Goal: Transaction & Acquisition: Purchase product/service

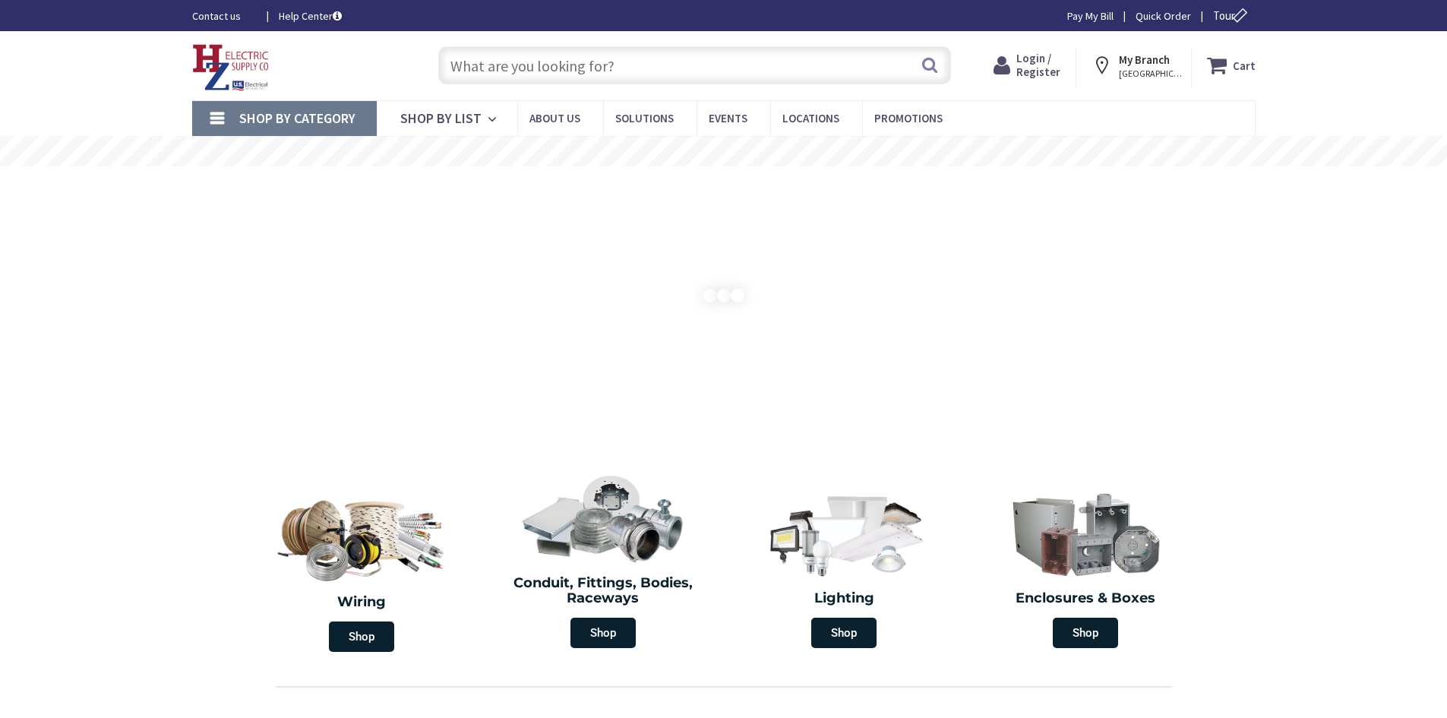
click at [1048, 68] on span "Login / Register" at bounding box center [1038, 65] width 44 height 28
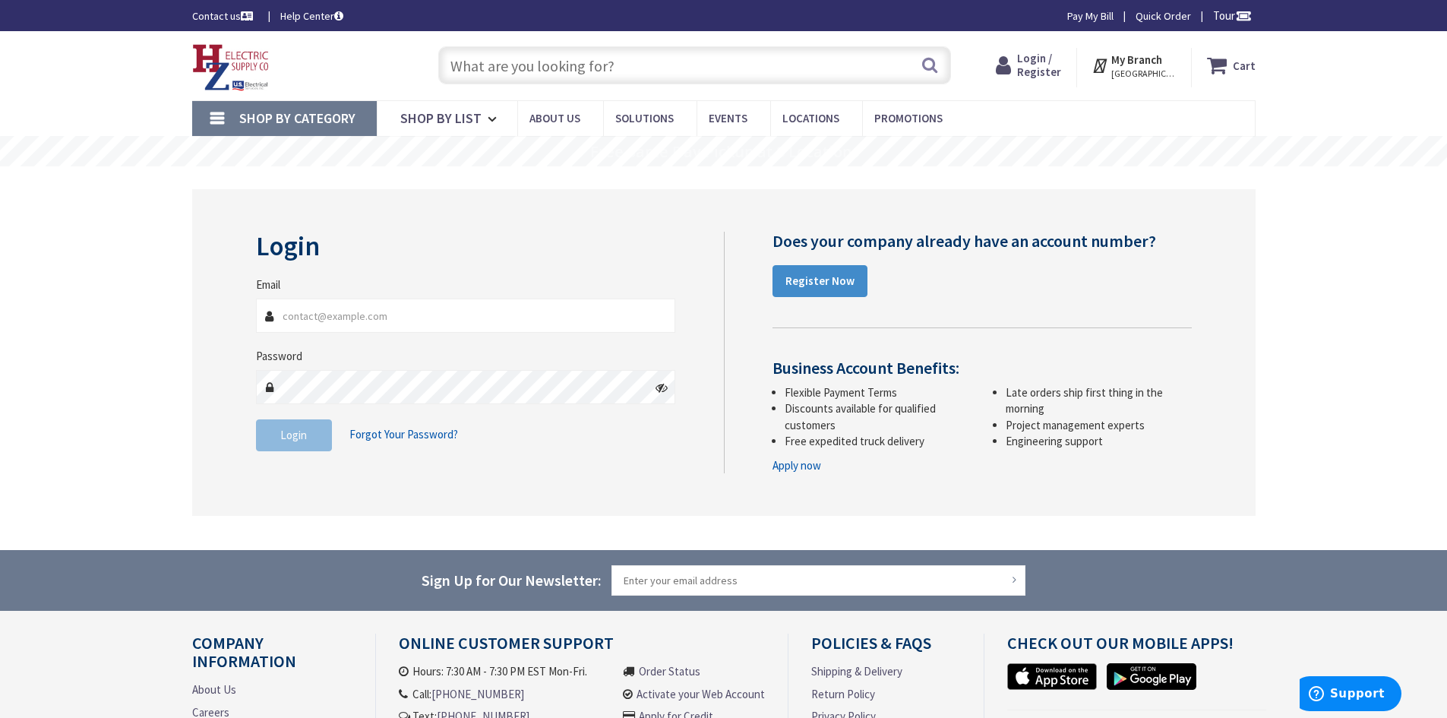
type input "[EMAIL_ADDRESS][DOMAIN_NAME]"
click at [300, 429] on span "Login" at bounding box center [293, 435] width 27 height 14
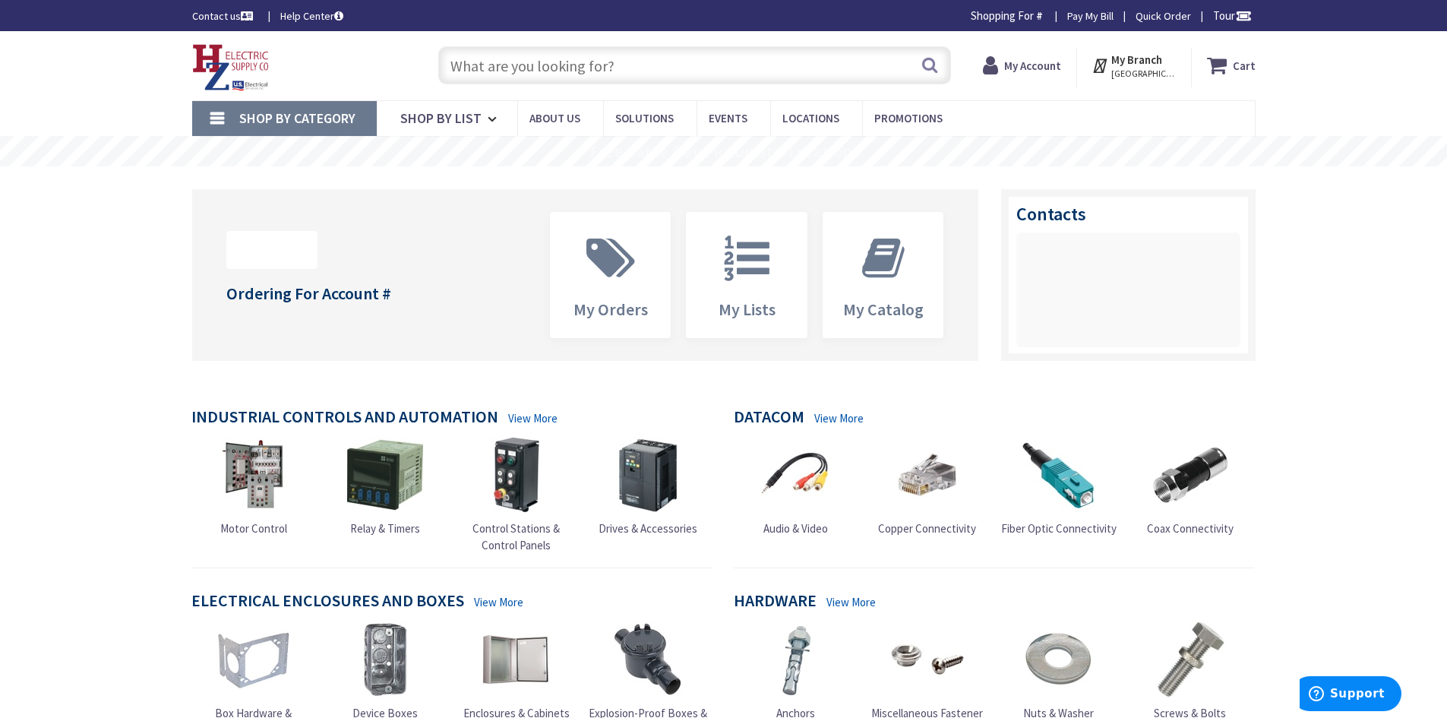
click at [510, 68] on input "text" at bounding box center [694, 65] width 513 height 38
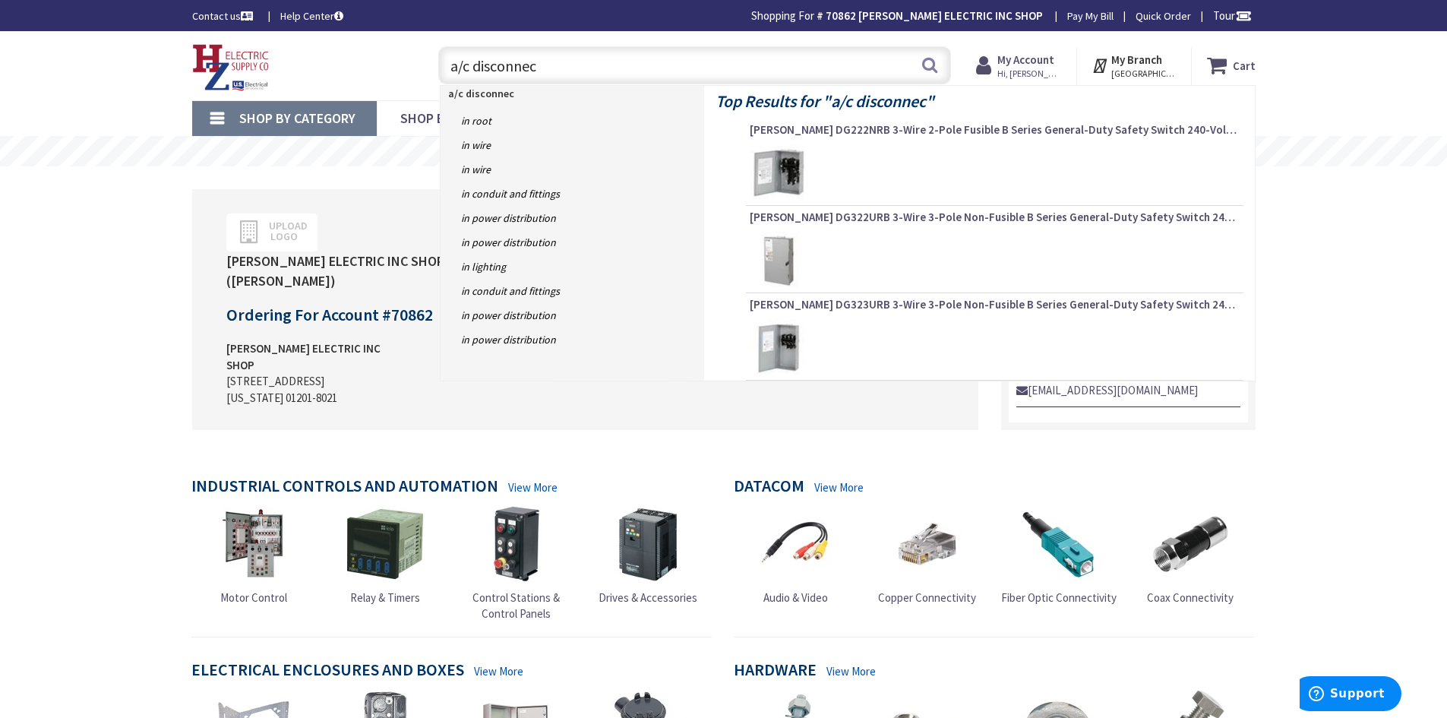
type input "a/c disconnect"
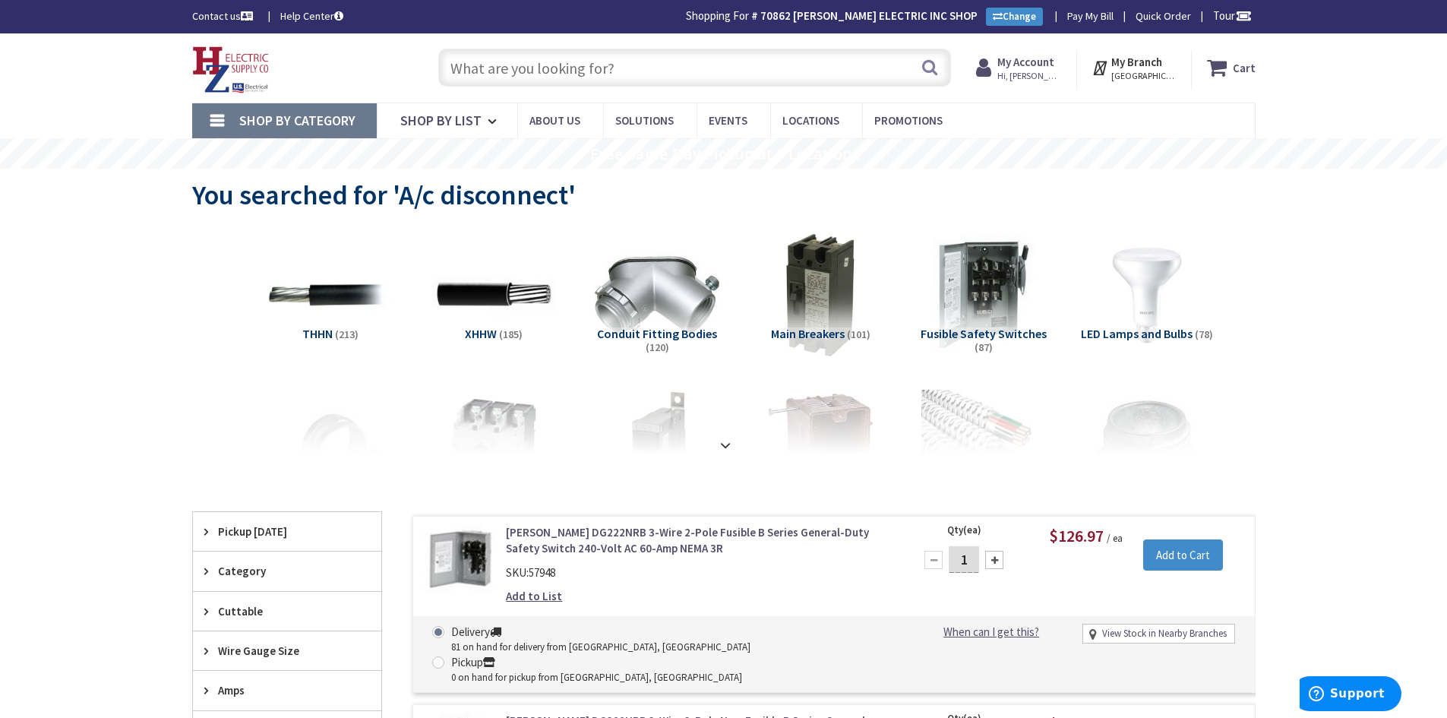
click at [507, 61] on input "text" at bounding box center [694, 68] width 513 height 38
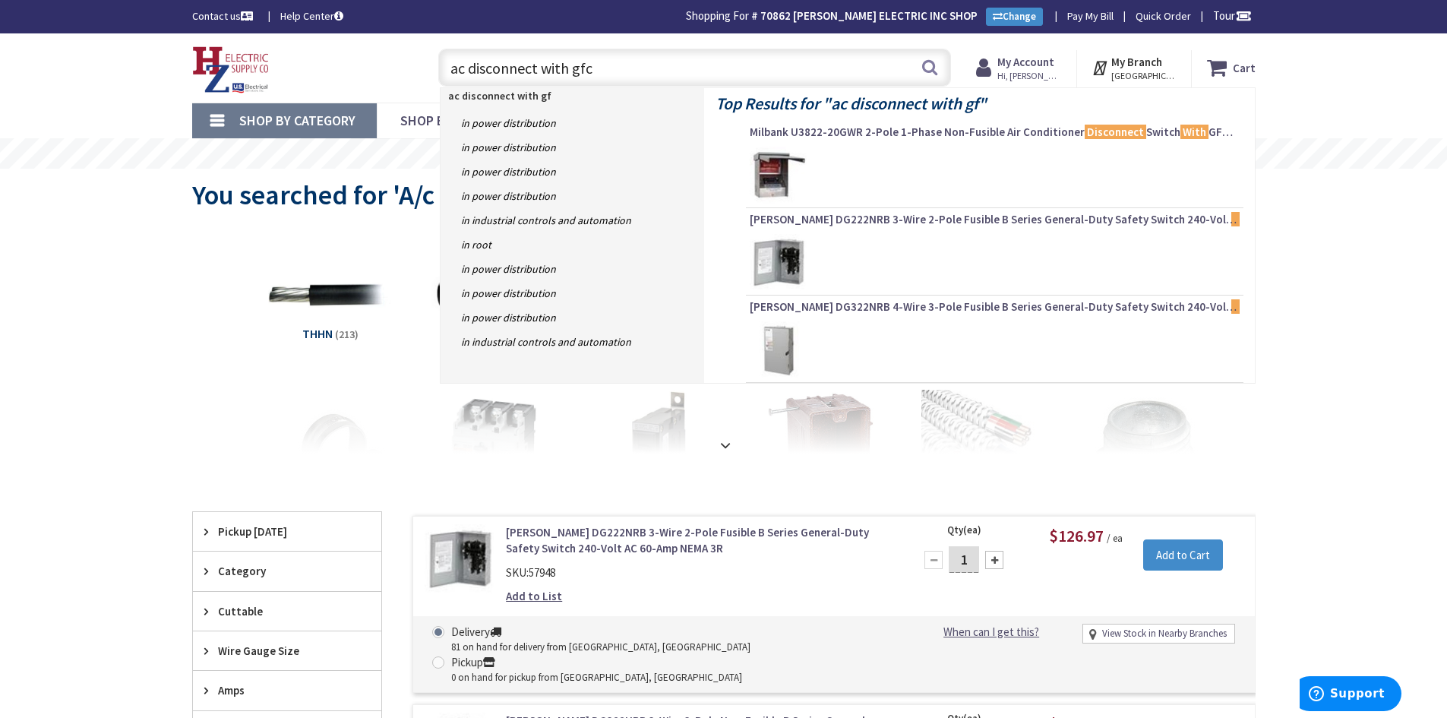
type input "ac disconnect with gfci"
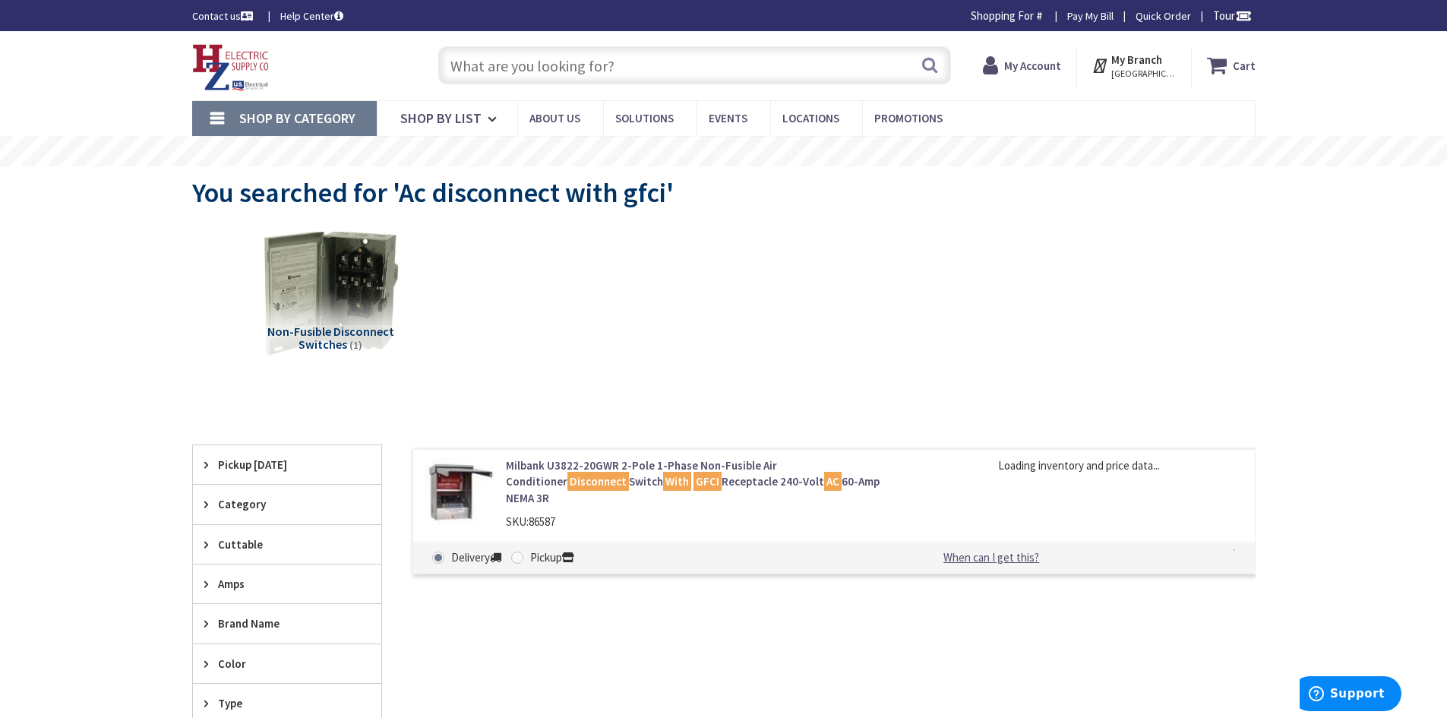
click at [362, 322] on img at bounding box center [329, 292] width 137 height 137
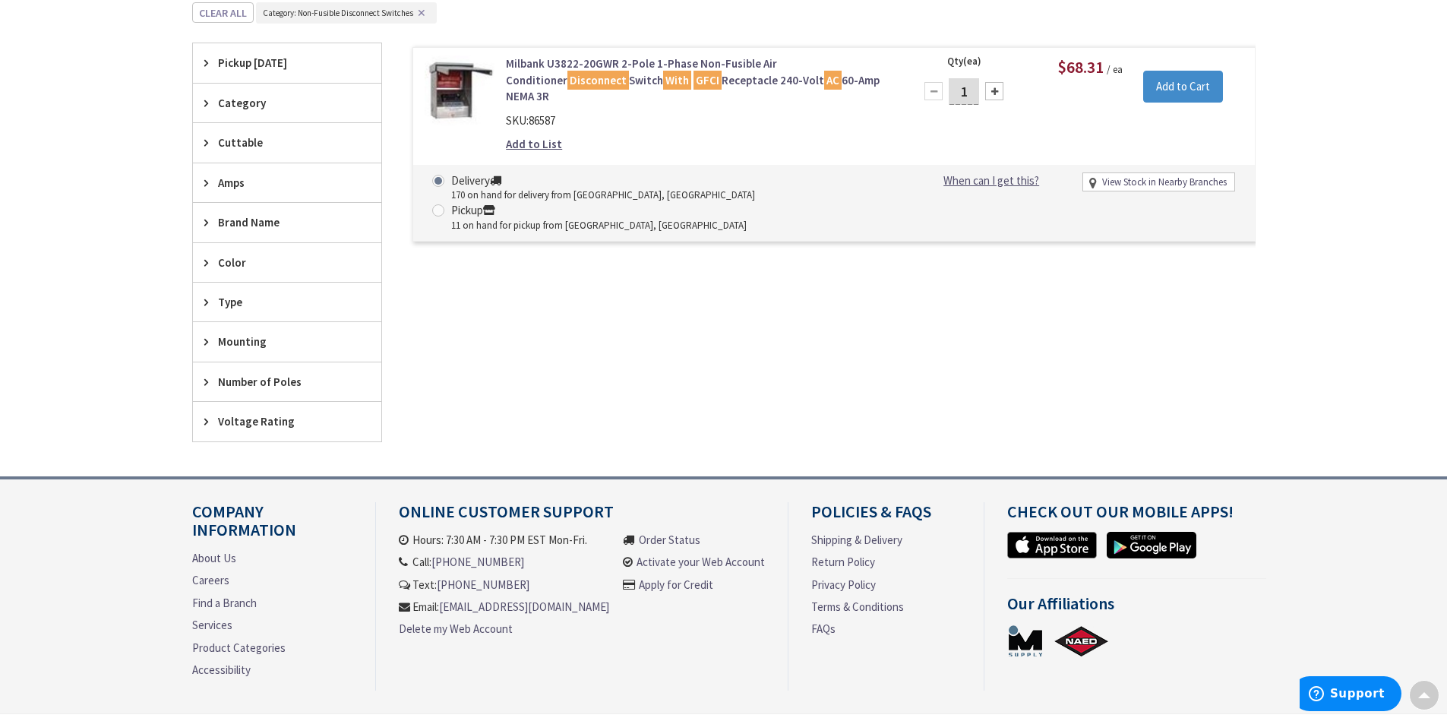
scroll to position [265, 0]
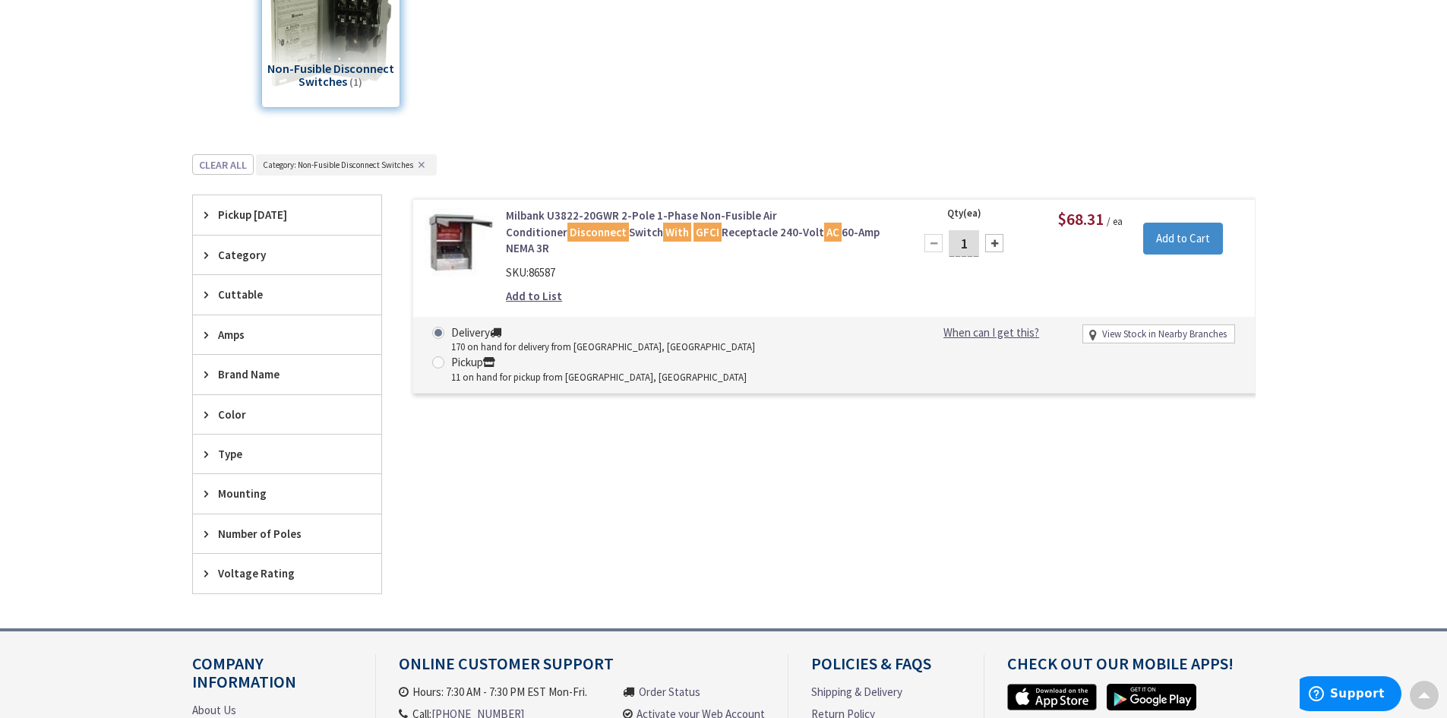
click at [787, 214] on link "Milbank U3822-20GWR 2-Pole 1-Phase Non-Fusible Air Conditioner Disconnect Switc…" at bounding box center [699, 231] width 387 height 49
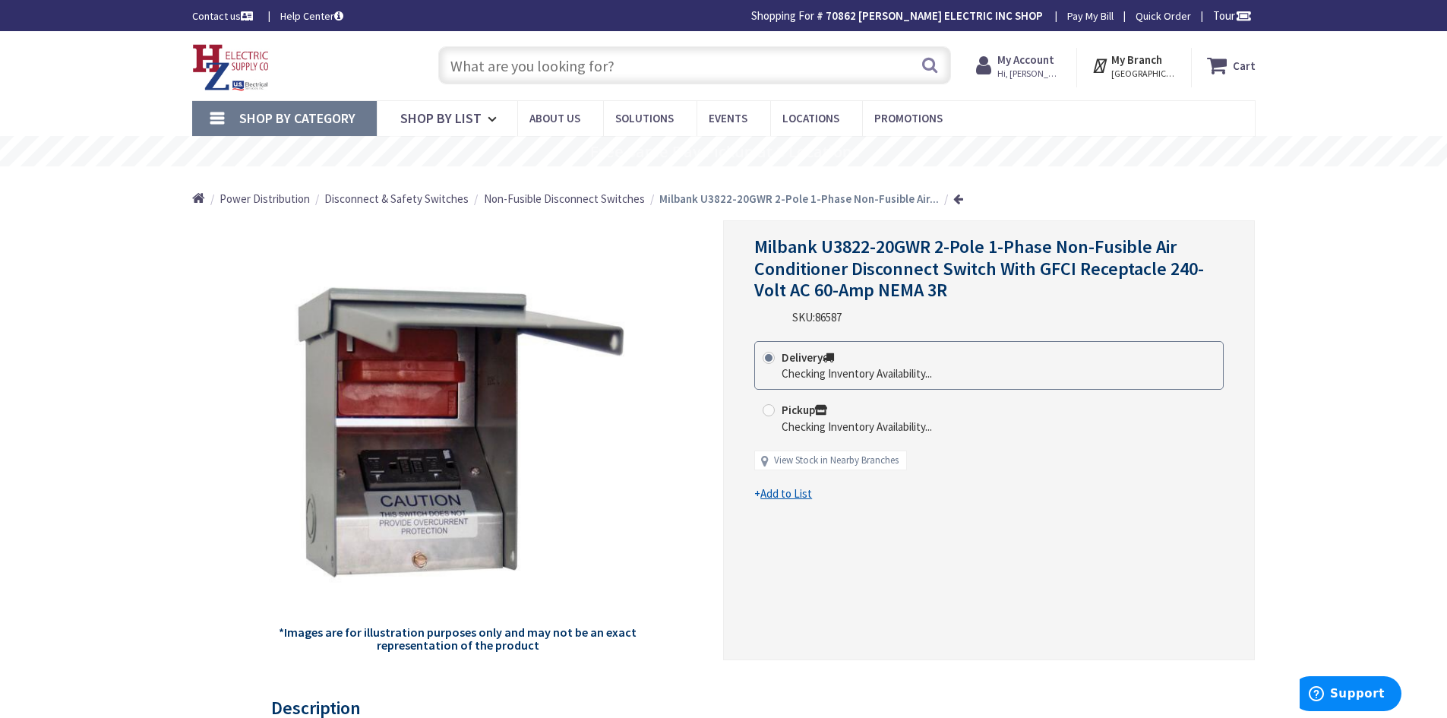
click at [754, 248] on div "Milbank U3822-20GWR 2-Pole 1-Phase Non-Fusible Air Conditioner Disconnect Switc…" at bounding box center [989, 440] width 532 height 440
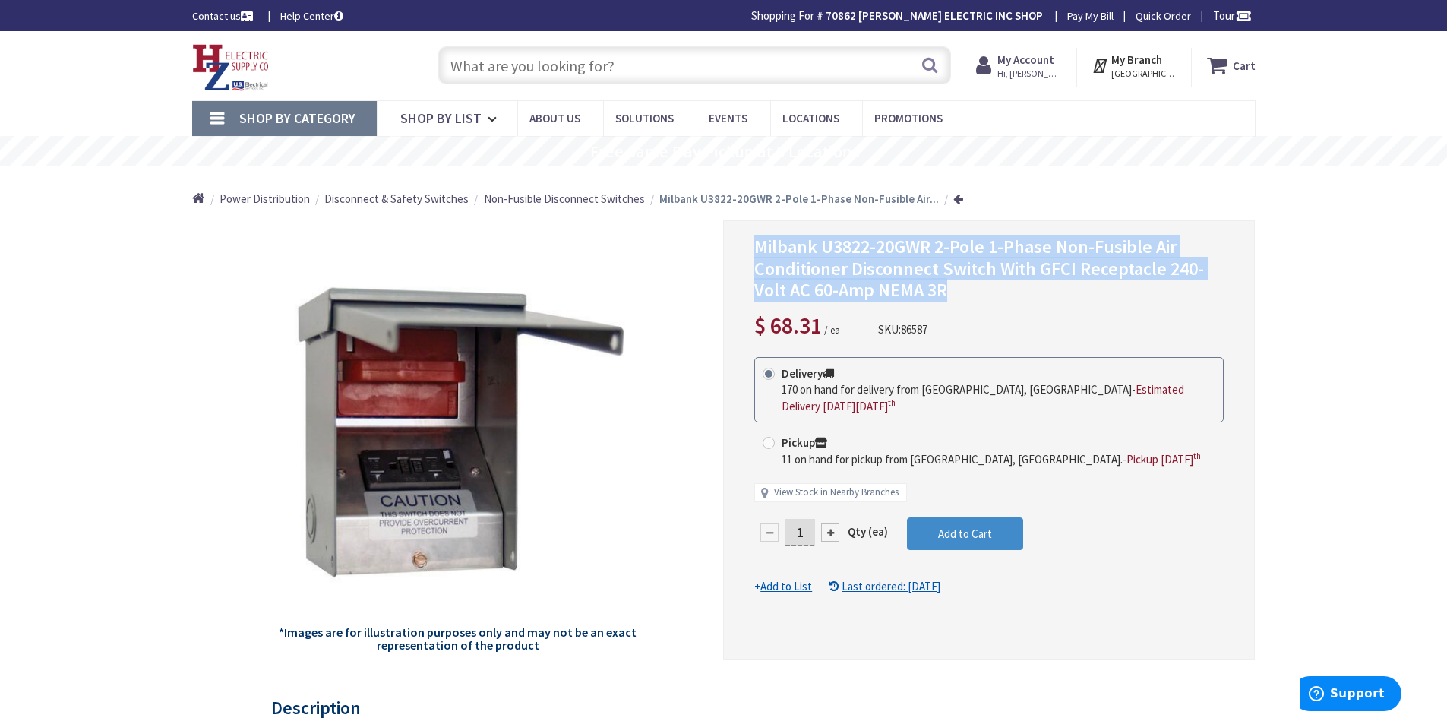
drag, startPoint x: 756, startPoint y: 248, endPoint x: 950, endPoint y: 301, distance: 200.9
click at [950, 301] on h1 "Milbank U3822-20GWR 2-Pole 1-Phase Non-Fusible Air Conditioner Disconnect Switc…" at bounding box center [988, 268] width 469 height 65
copy span "Milbank U3822-20GWR 2-Pole 1-Phase Non-Fusible Air Conditioner Disconnect Switc…"
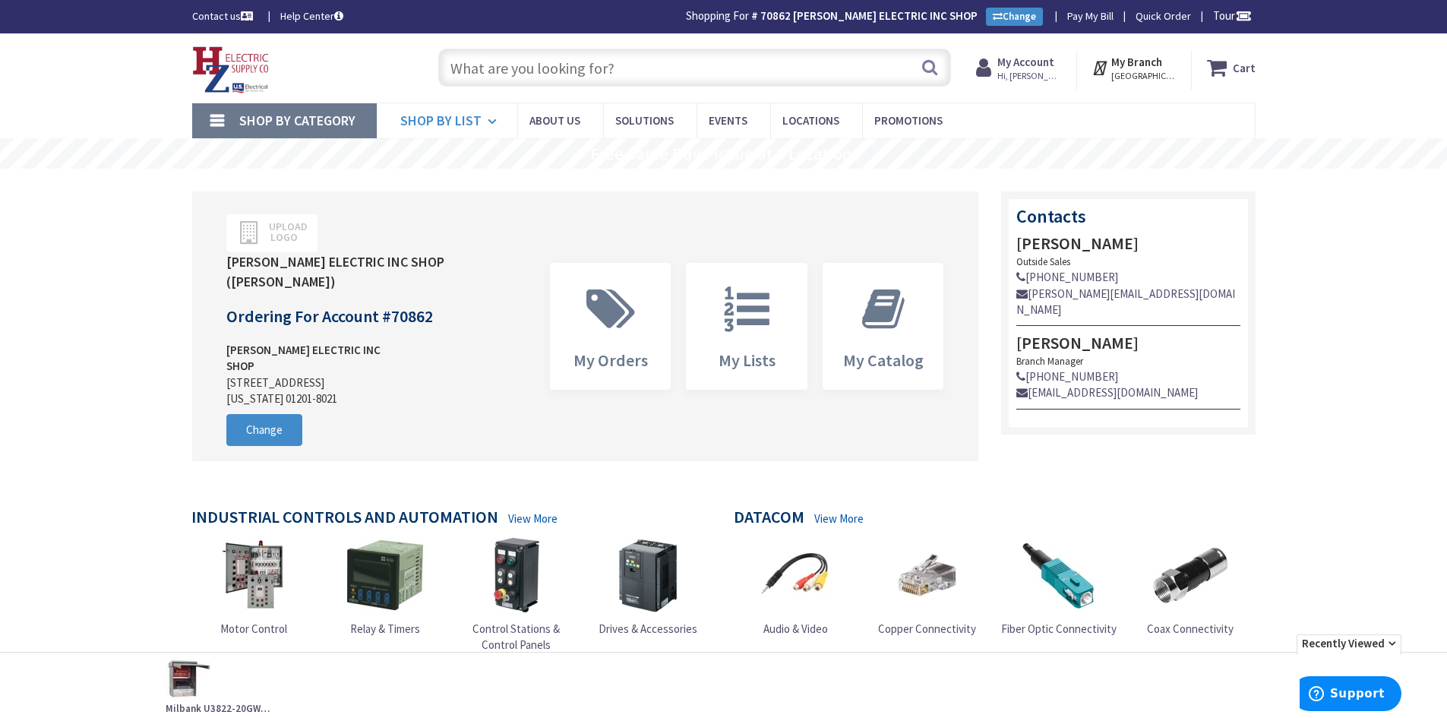
click at [459, 124] on span "Shop By List" at bounding box center [440, 120] width 81 height 17
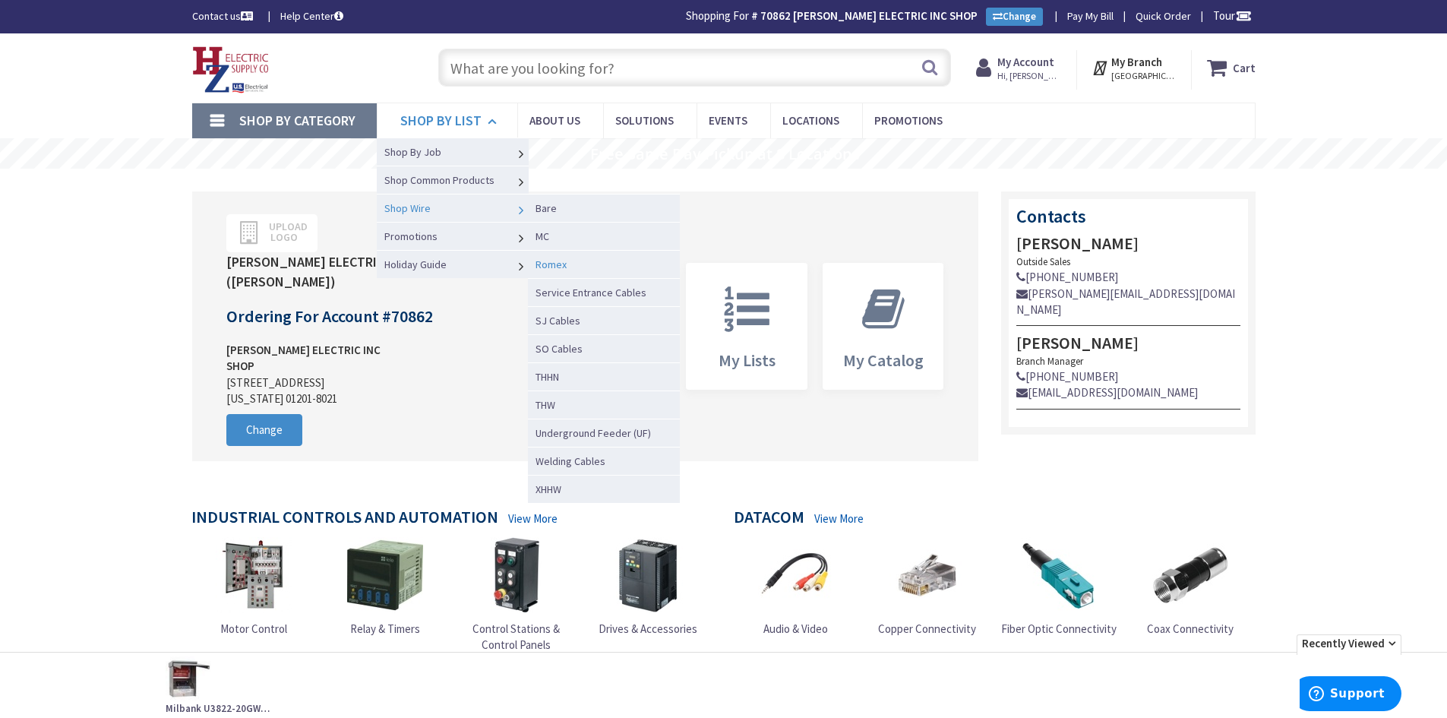
click at [564, 263] on span "Romex" at bounding box center [551, 265] width 31 height 14
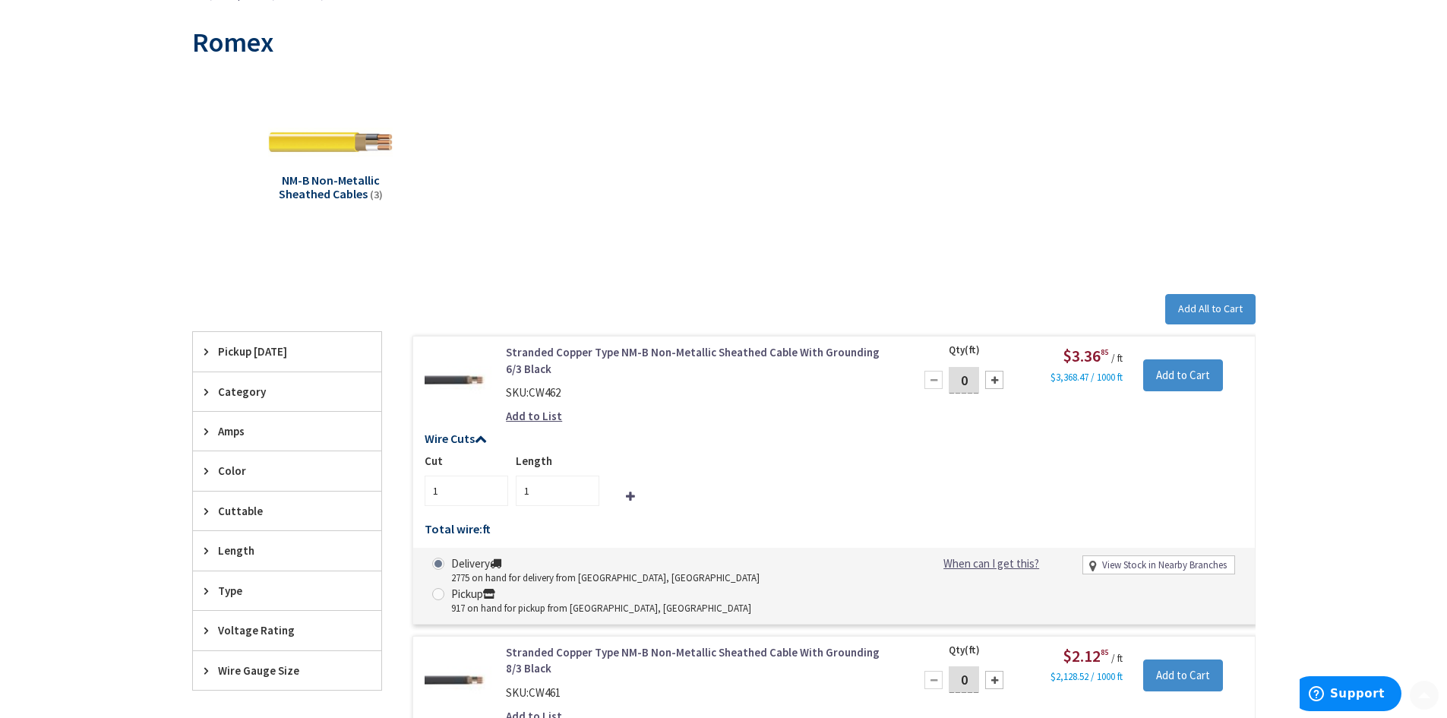
scroll to position [760, 0]
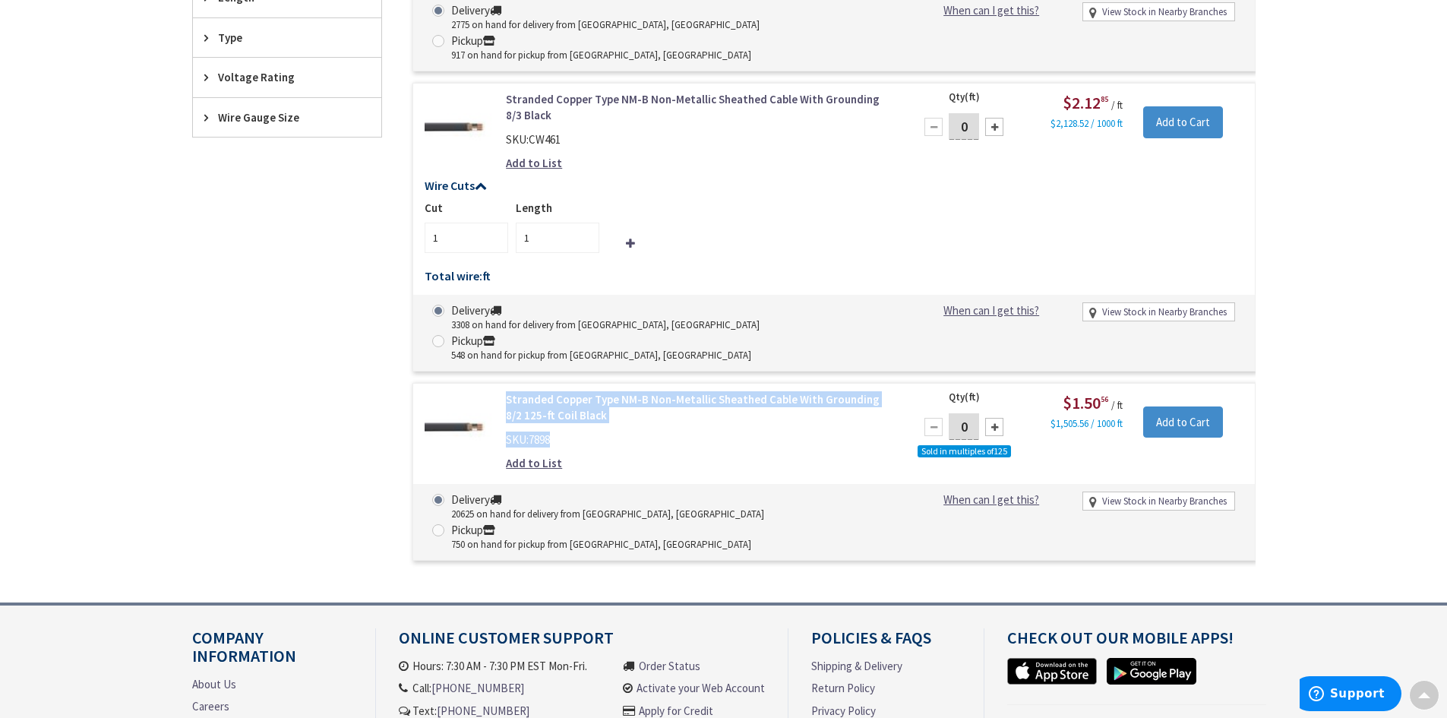
drag, startPoint x: 634, startPoint y: 374, endPoint x: 507, endPoint y: 343, distance: 131.2
click at [507, 391] on div "Stranded Copper Type NM-B Non-Metallic Sheathed Cable With Grounding 8/2 125-ft…" at bounding box center [699, 435] width 409 height 88
click at [631, 431] on div "SKU: 7898" at bounding box center [699, 439] width 387 height 16
click at [527, 391] on link "Stranded Copper Type NM-B Non-Metallic Sheathed Cable With Grounding 8/2 125-ft…" at bounding box center [699, 407] width 387 height 33
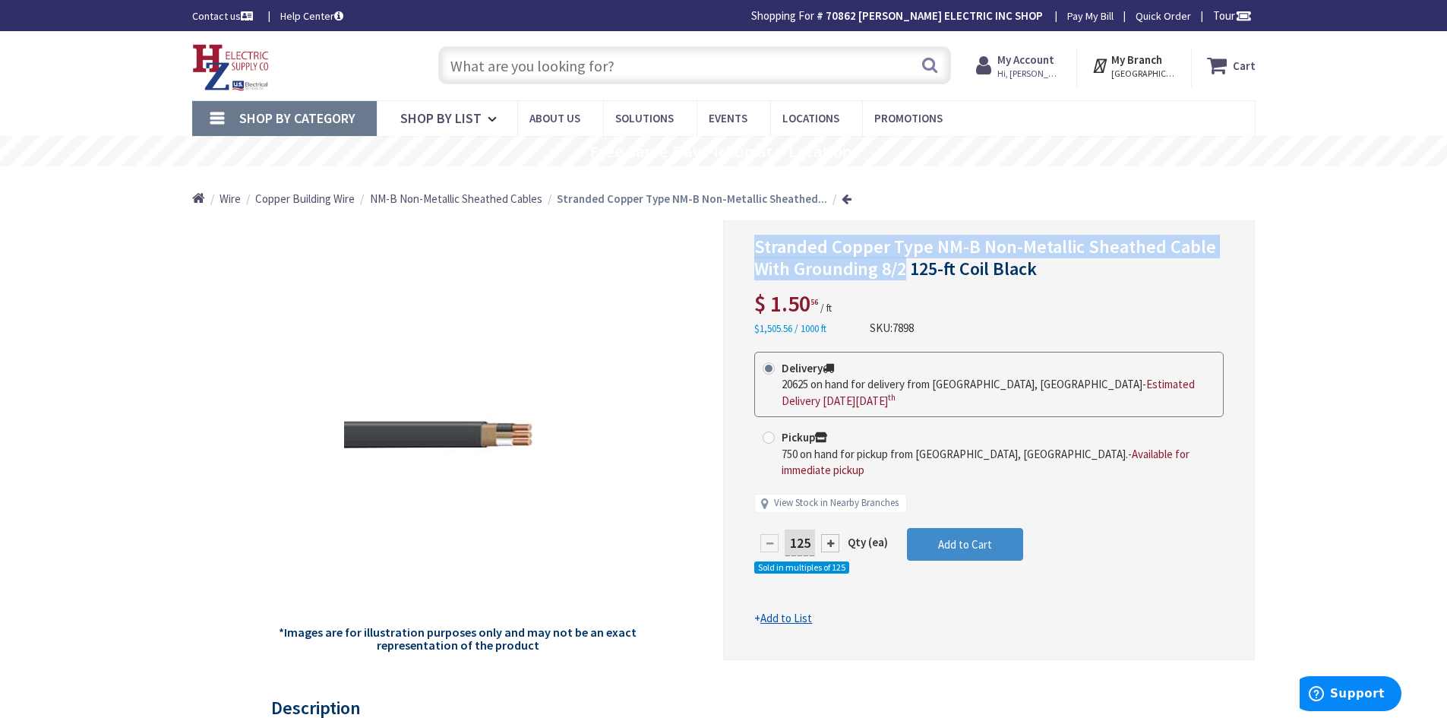
drag, startPoint x: 738, startPoint y: 228, endPoint x: 908, endPoint y: 276, distance: 176.0
click at [908, 276] on div "Stranded Copper Type NM-B Non-Metallic Sheathed Cable With Grounding 8/2 125-ft…" at bounding box center [989, 440] width 532 height 440
copy span "Stranded Copper Type NM-B Non-Metallic Sheathed Cable With Grounding 8/2"
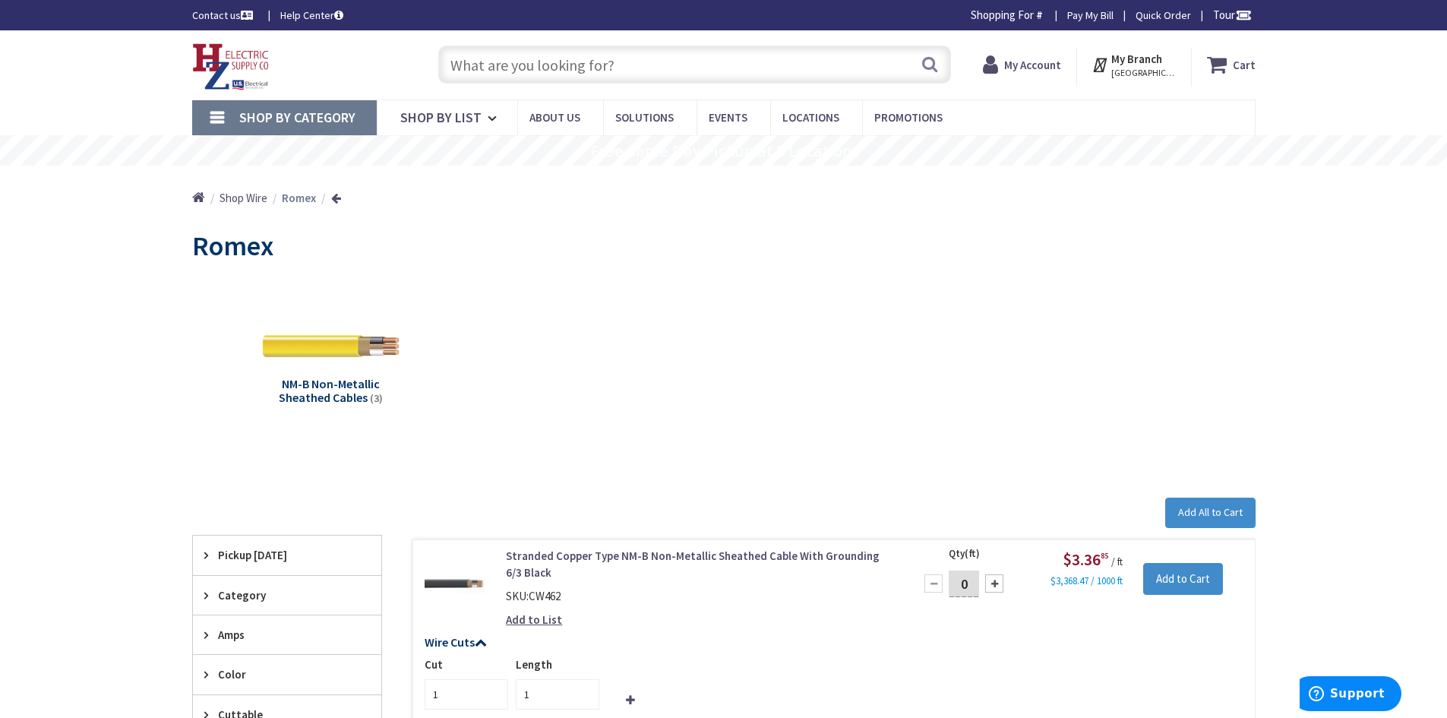
click at [349, 335] on img at bounding box center [329, 345] width 137 height 137
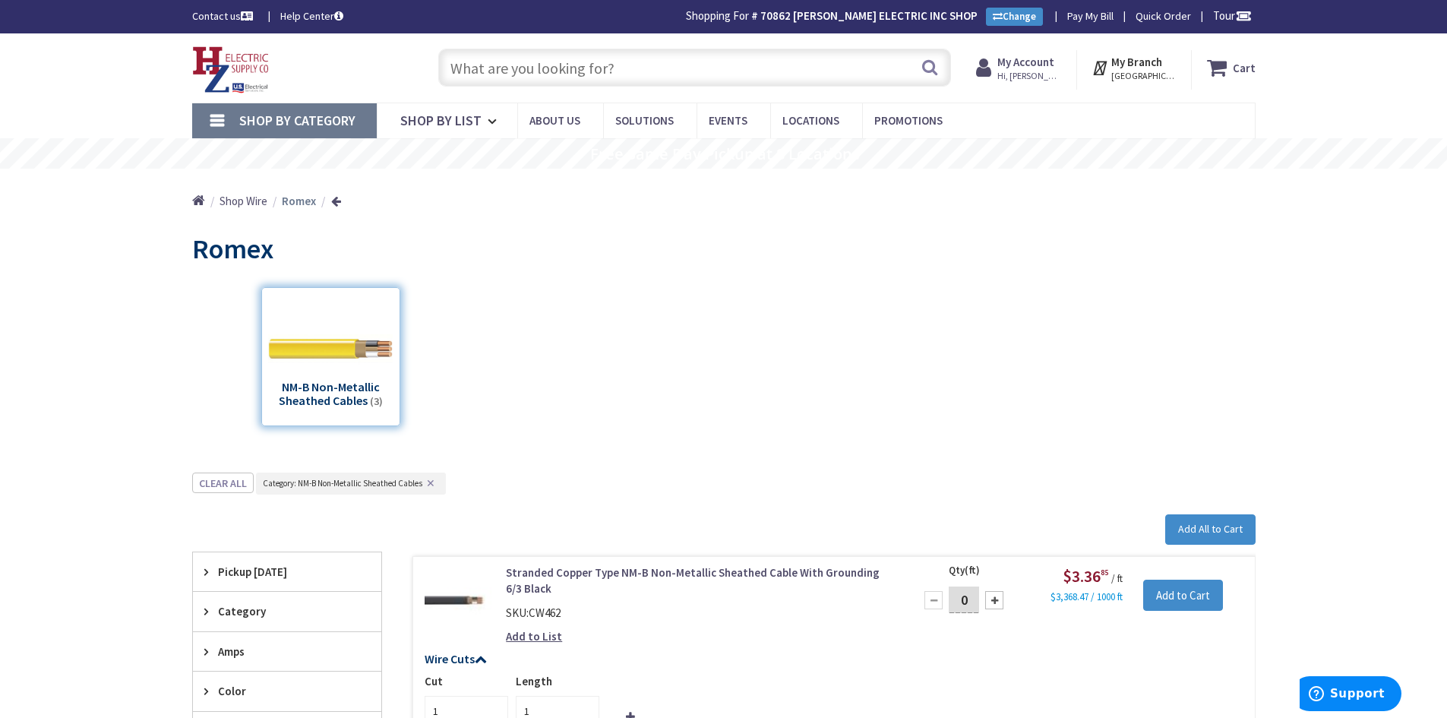
click at [239, 201] on span "Shop Wire" at bounding box center [244, 201] width 48 height 14
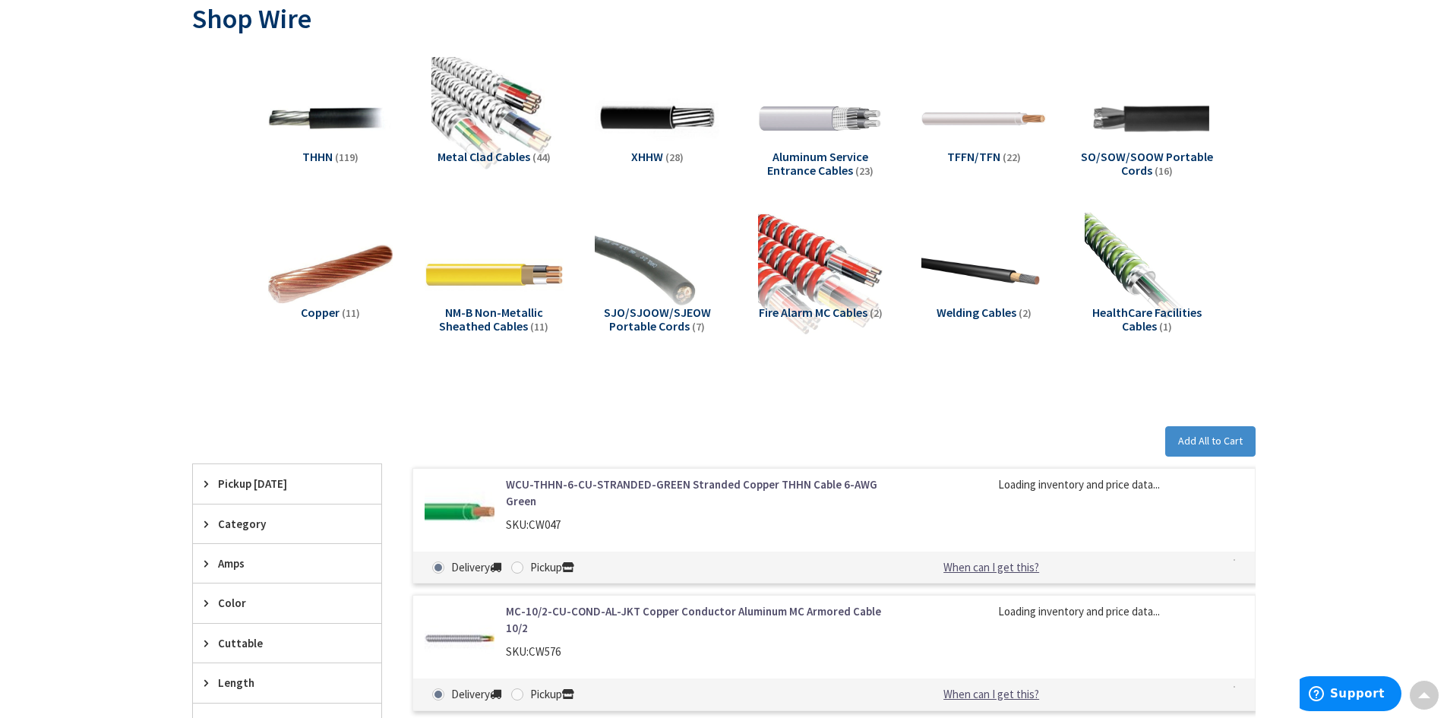
click at [469, 293] on img at bounding box center [493, 273] width 137 height 137
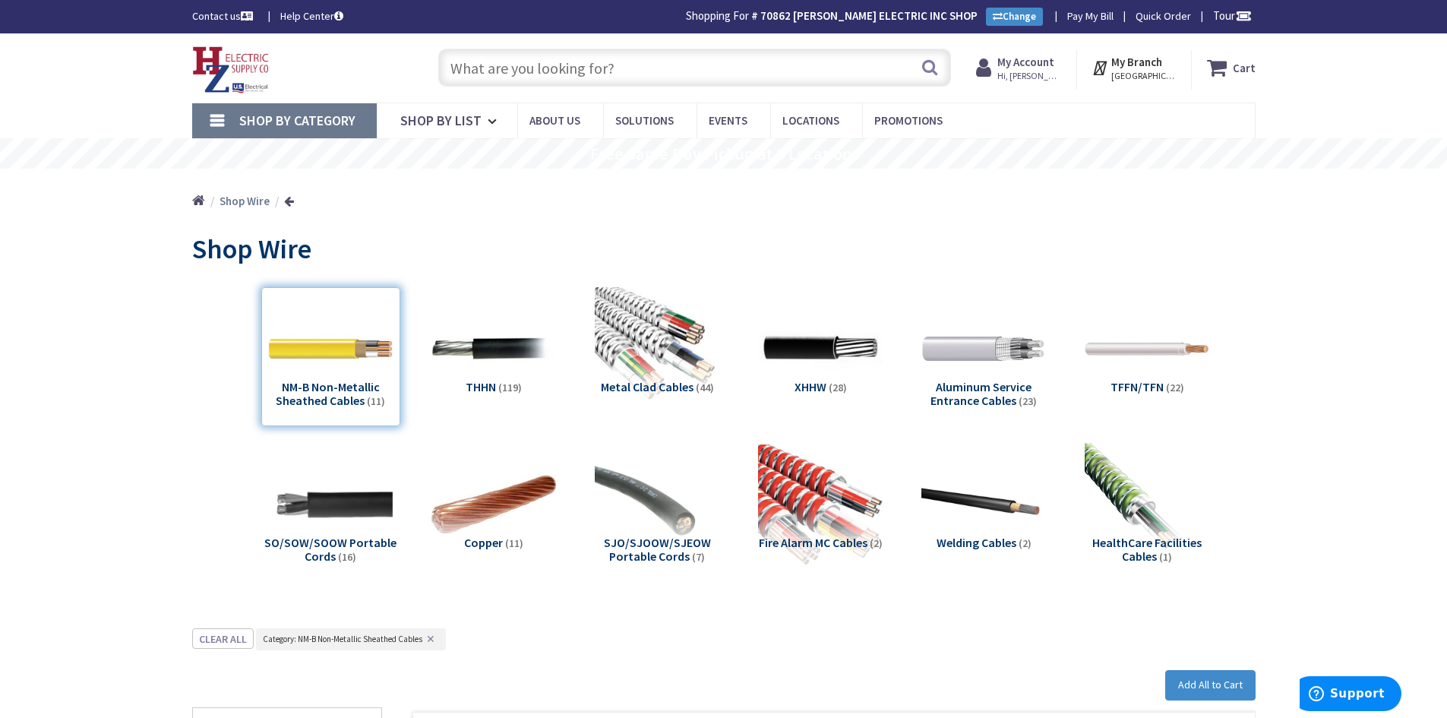
click at [473, 62] on input "text" at bounding box center [694, 68] width 513 height 38
type input "12/2"
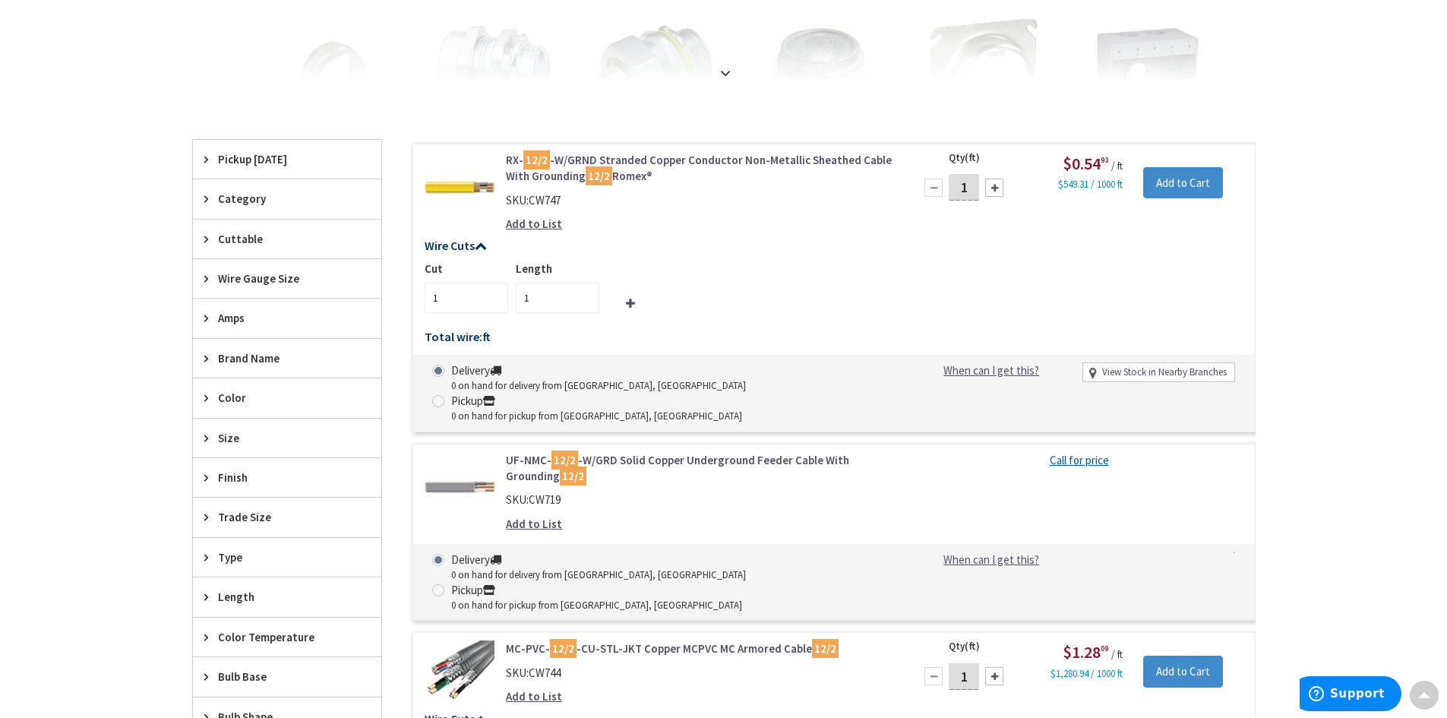
scroll to position [382, 0]
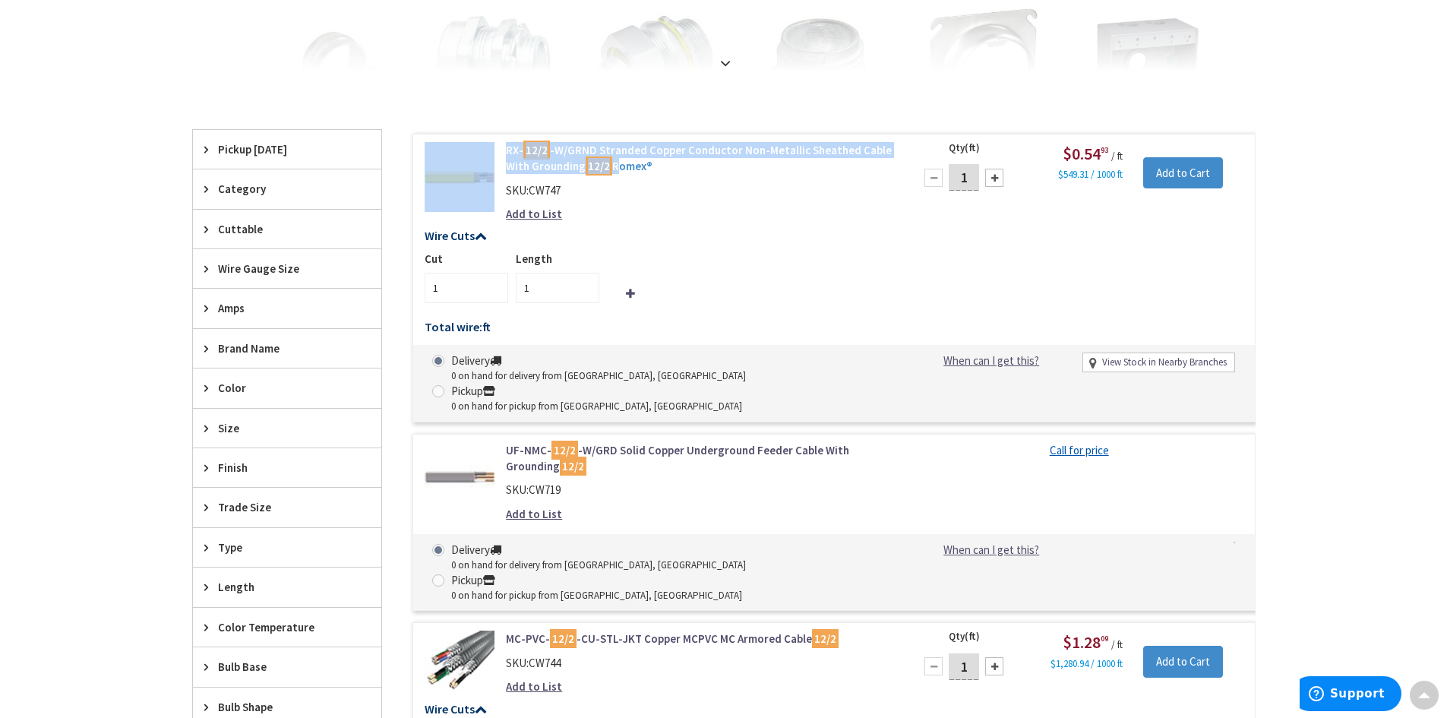
drag, startPoint x: 498, startPoint y: 138, endPoint x: 613, endPoint y: 169, distance: 118.9
click at [613, 169] on div "RX- 12/2 -W/GRND Stranded Copper Conductor Non-Metallic Sheathed Cable With Gro…" at bounding box center [833, 278] width 843 height 289
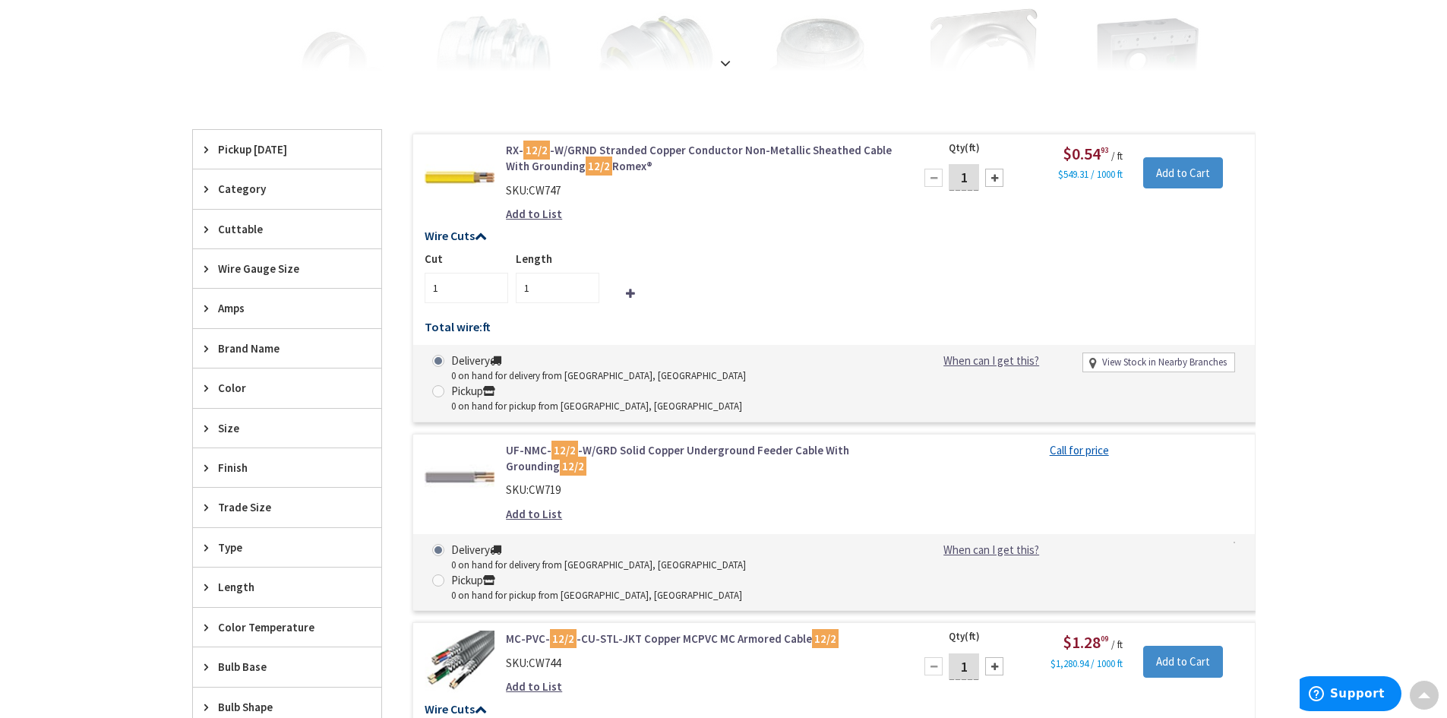
click at [694, 207] on div "Add to List" at bounding box center [699, 214] width 387 height 16
drag, startPoint x: 676, startPoint y: 186, endPoint x: 540, endPoint y: 158, distance: 138.9
click at [539, 158] on div "RX- 12/2 -W/GRND Stranded Copper Conductor Non-Metallic Sheathed Cable With Gro…" at bounding box center [699, 186] width 409 height 88
click at [655, 191] on div "SKU: CW747" at bounding box center [699, 190] width 387 height 16
drag, startPoint x: 692, startPoint y: 182, endPoint x: 507, endPoint y: 145, distance: 188.3
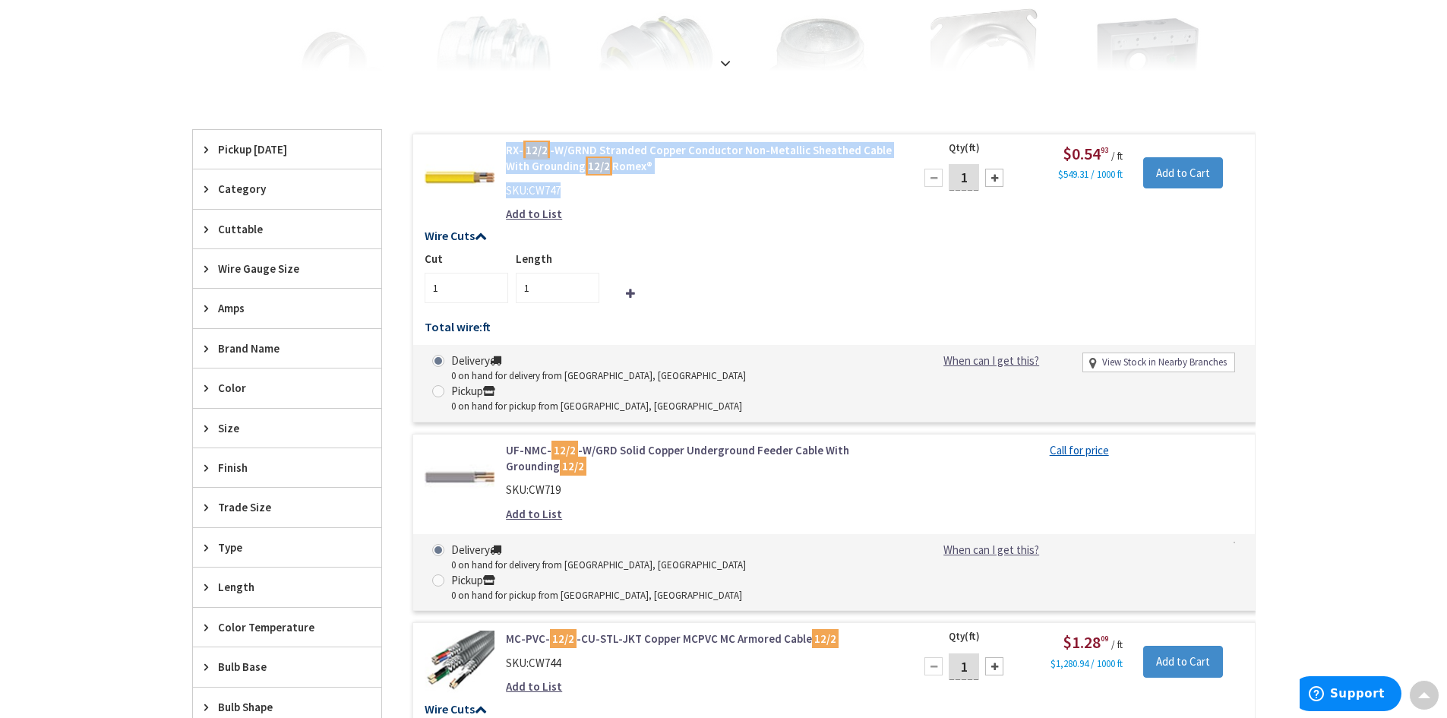
click at [507, 145] on div "RX- 12/2 -W/GRND Stranded Copper Conductor Non-Metallic Sheathed Cable With Gro…" at bounding box center [699, 186] width 409 height 88
copy div "RX- 12/2 -W/GRND Stranded Copper Conductor Non-Metallic Sheathed Cable With Gro…"
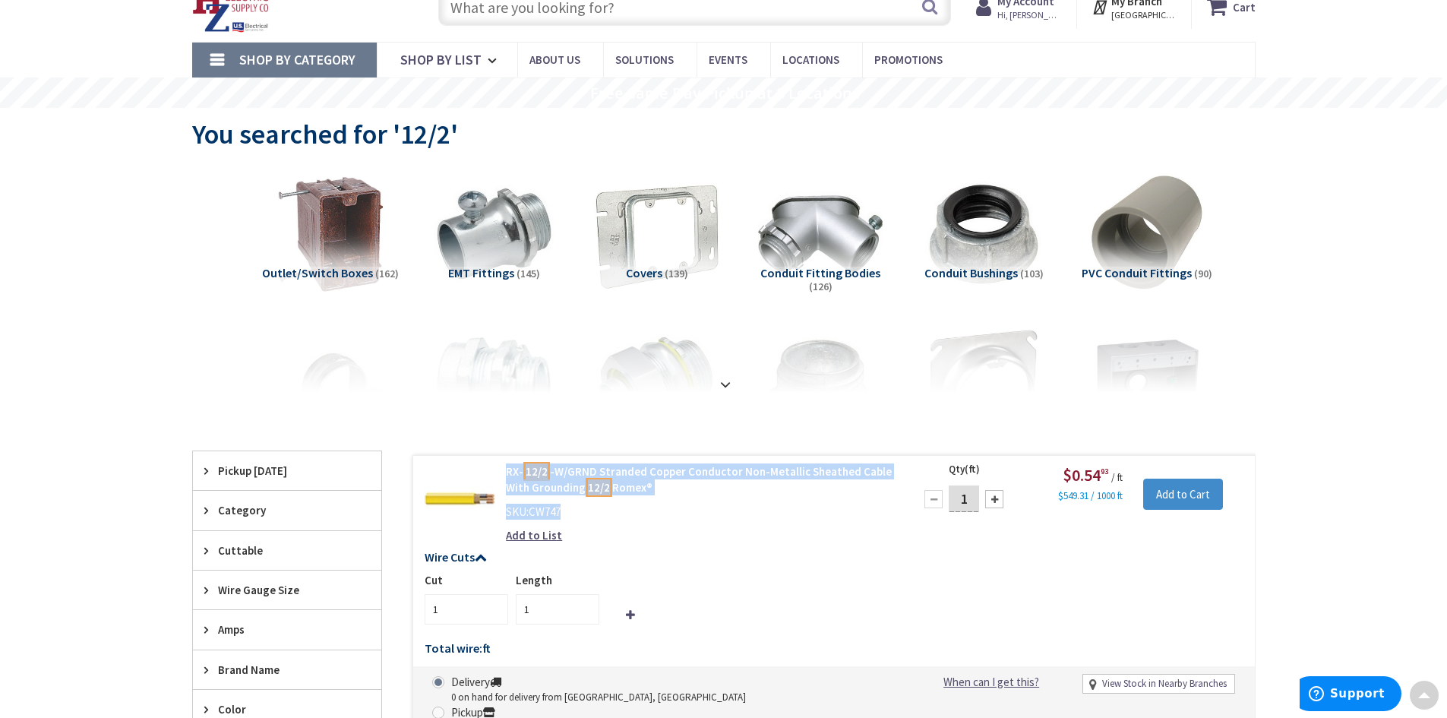
scroll to position [0, 0]
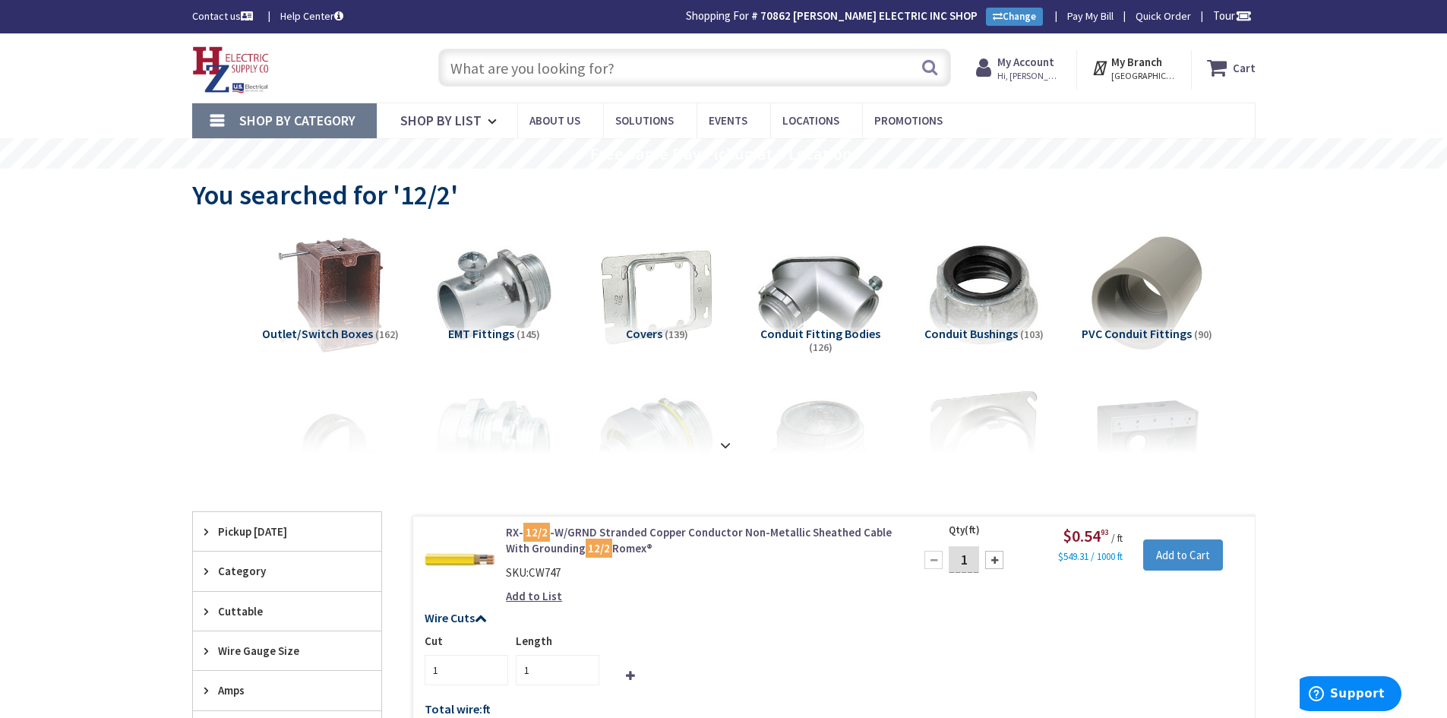
click at [529, 67] on input "text" at bounding box center [694, 68] width 513 height 38
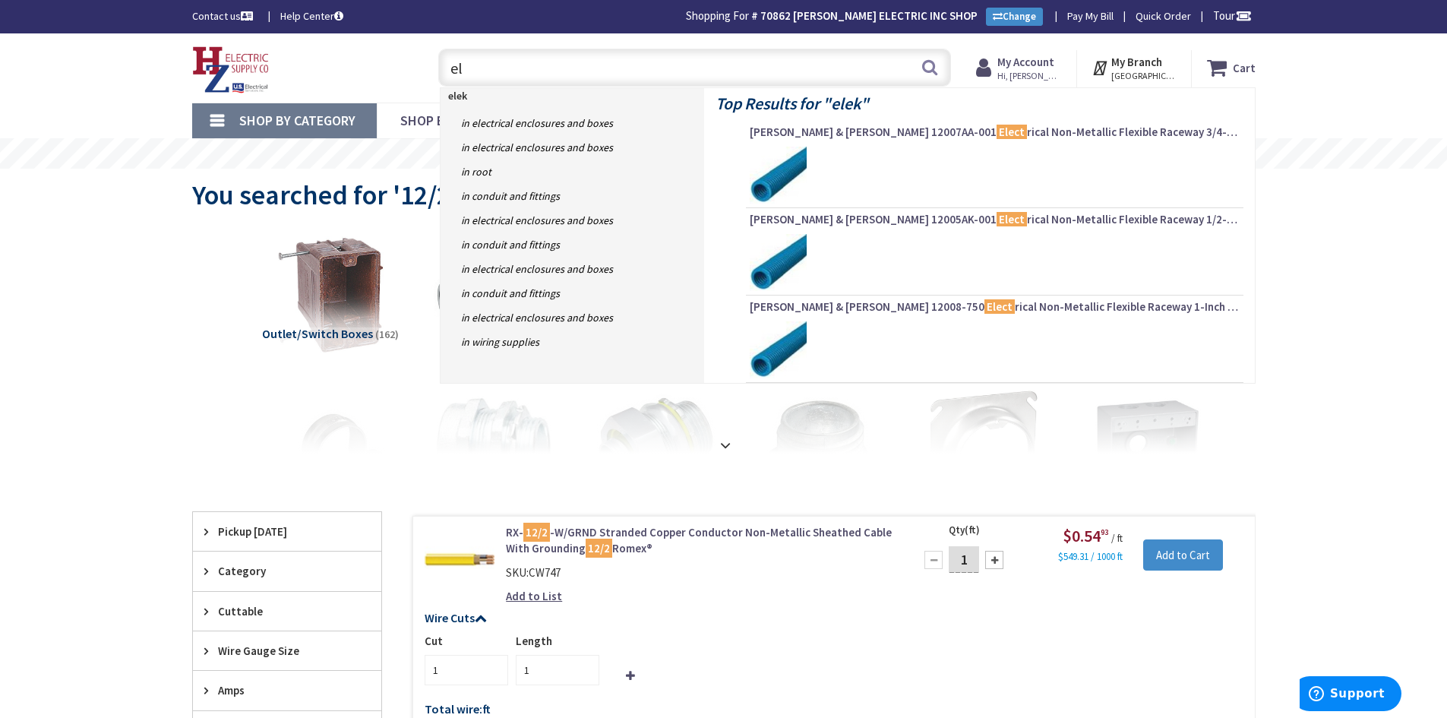
type input "e"
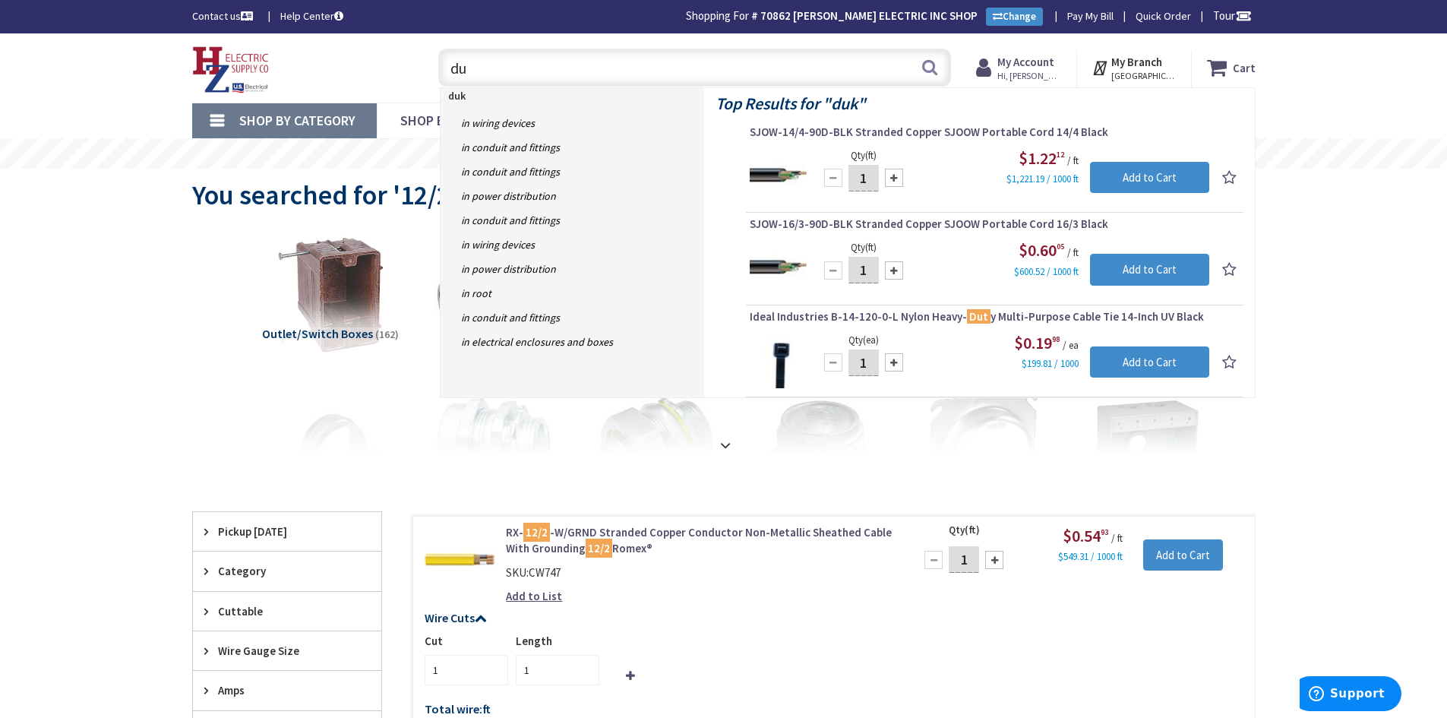
type input "d"
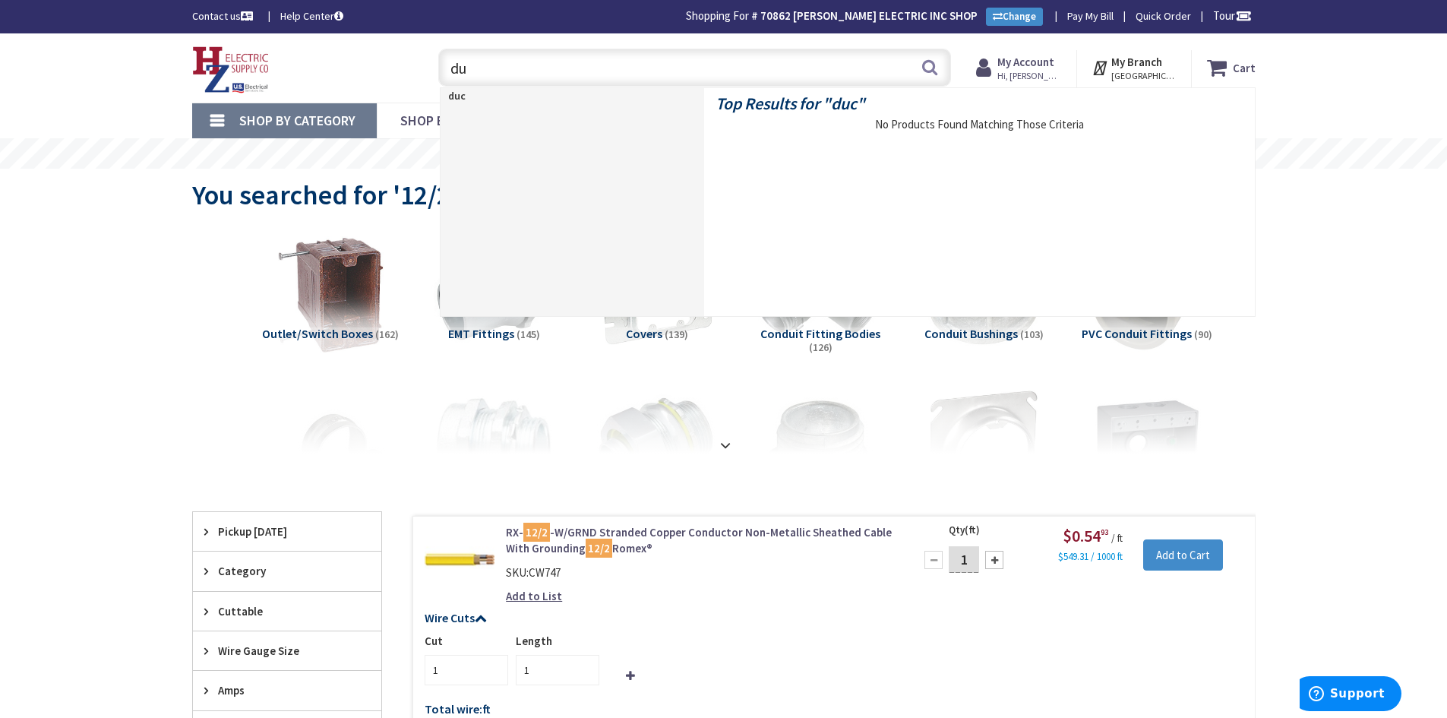
type input "d"
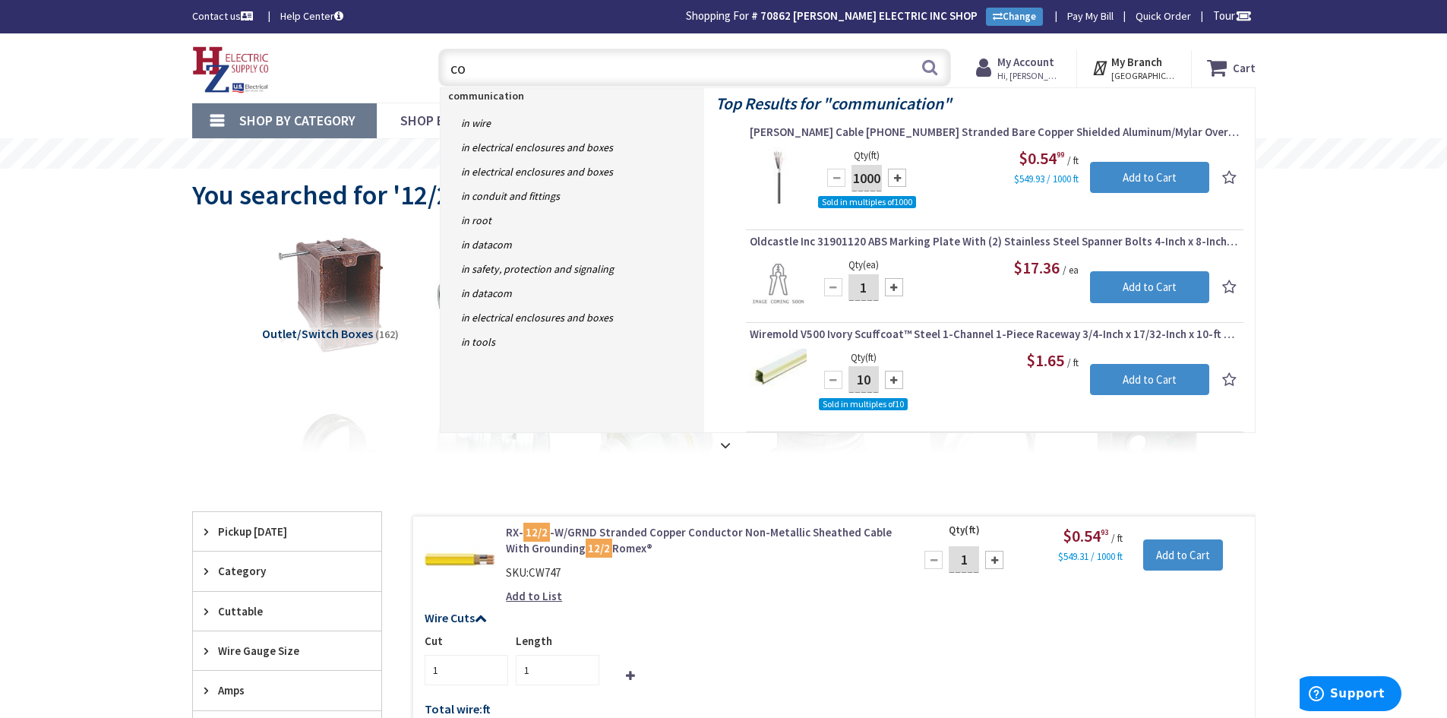
type input "c"
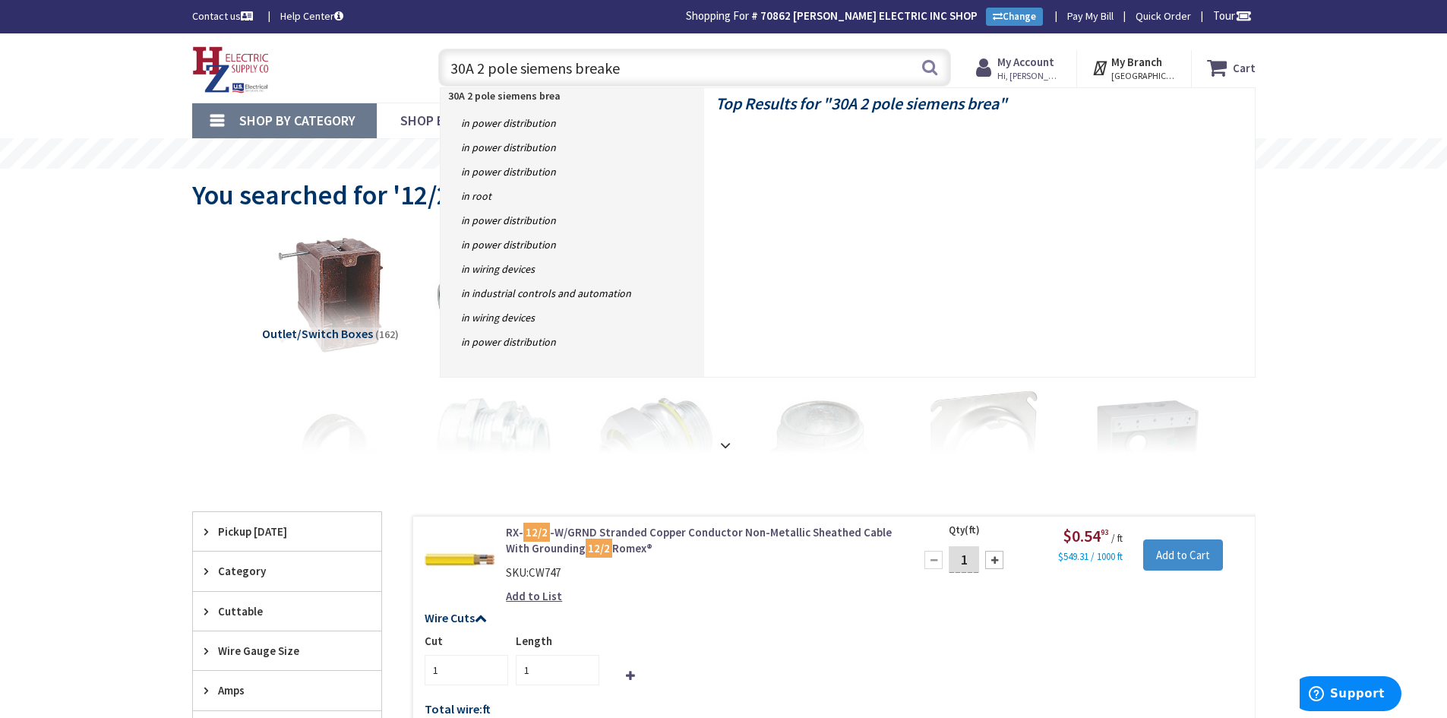
type input "30A 2 pole siemens breaker"
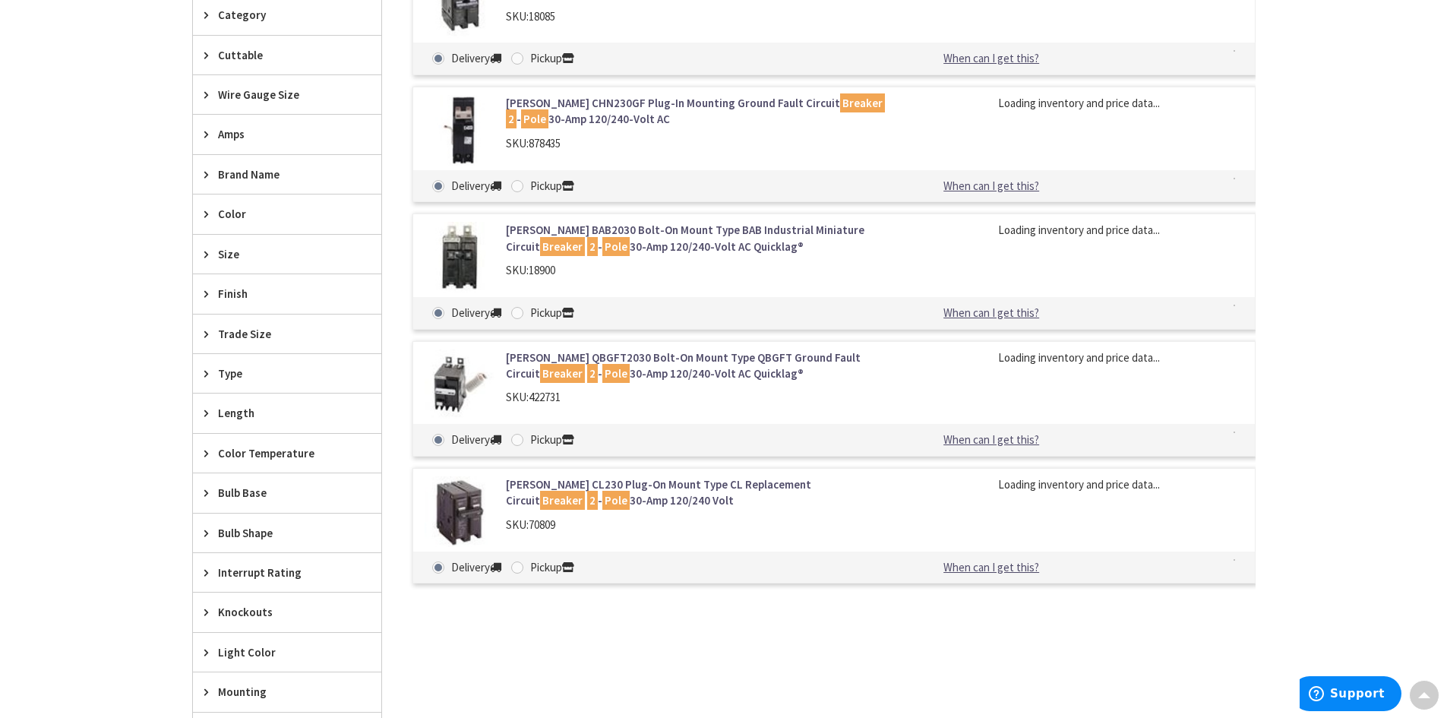
drag, startPoint x: 1298, startPoint y: 286, endPoint x: 1301, endPoint y: 377, distance: 91.2
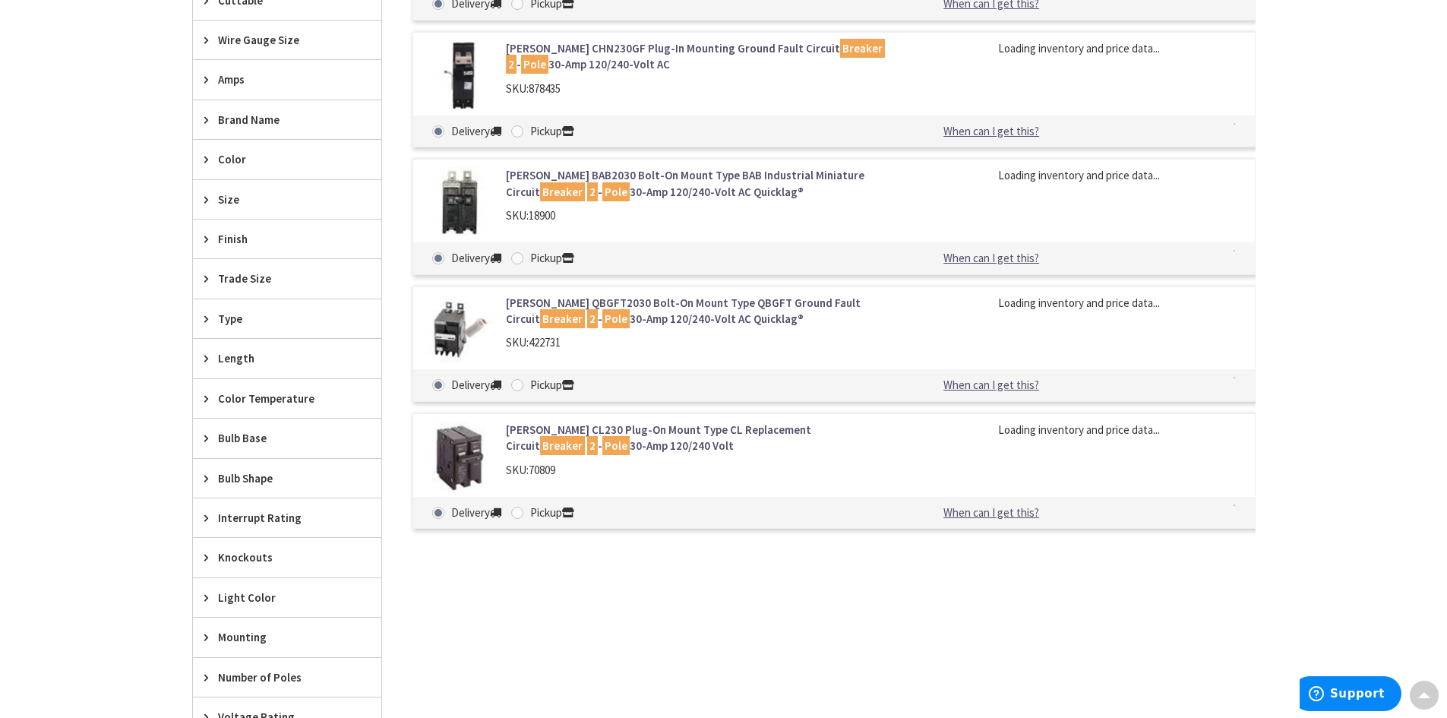
scroll to position [613, 0]
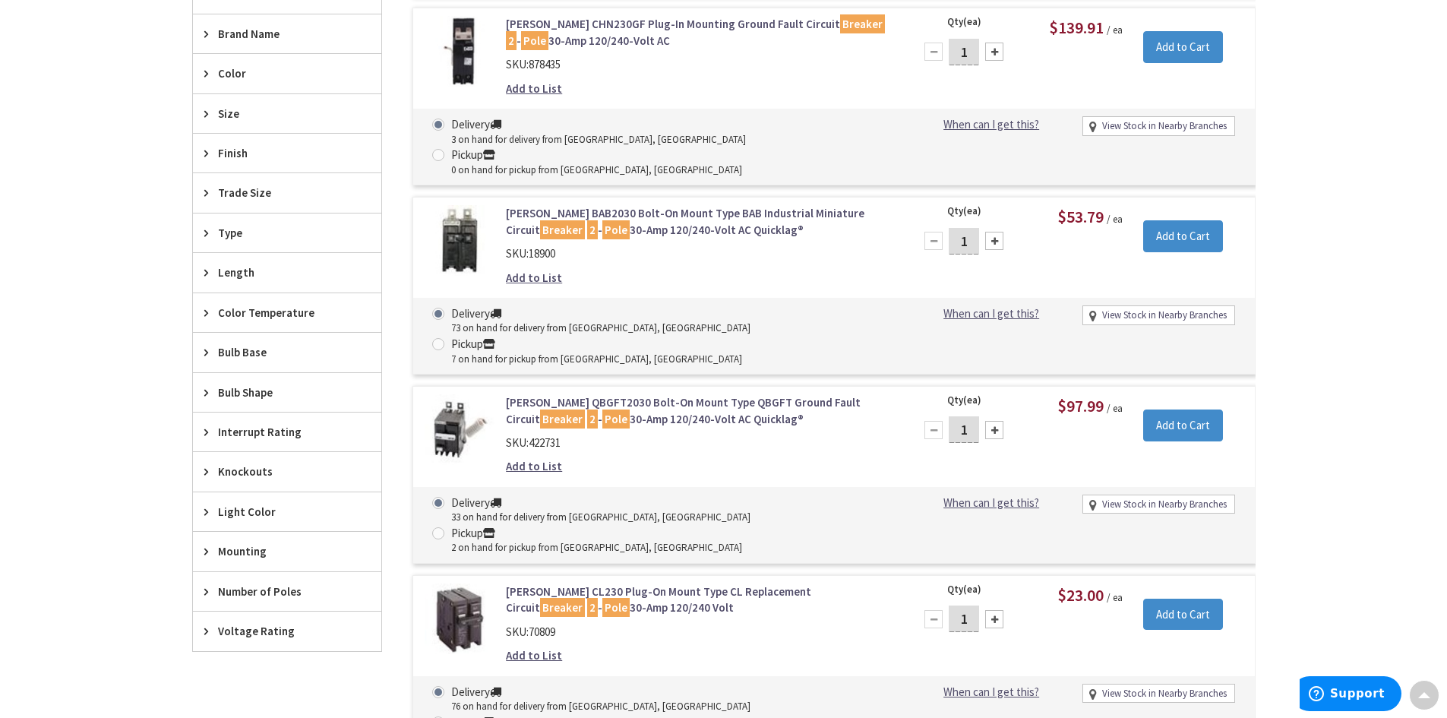
drag, startPoint x: 1317, startPoint y: 301, endPoint x: 1316, endPoint y: 372, distance: 71.4
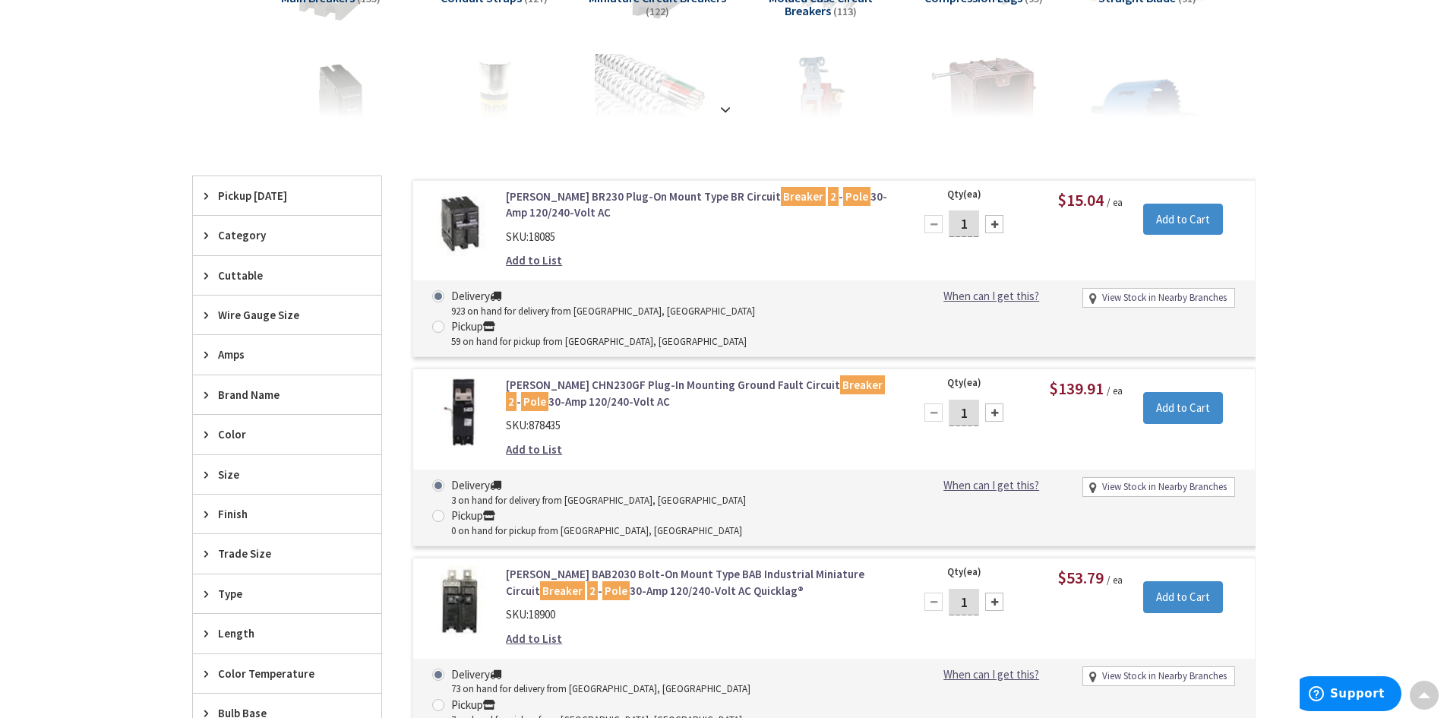
scroll to position [0, 0]
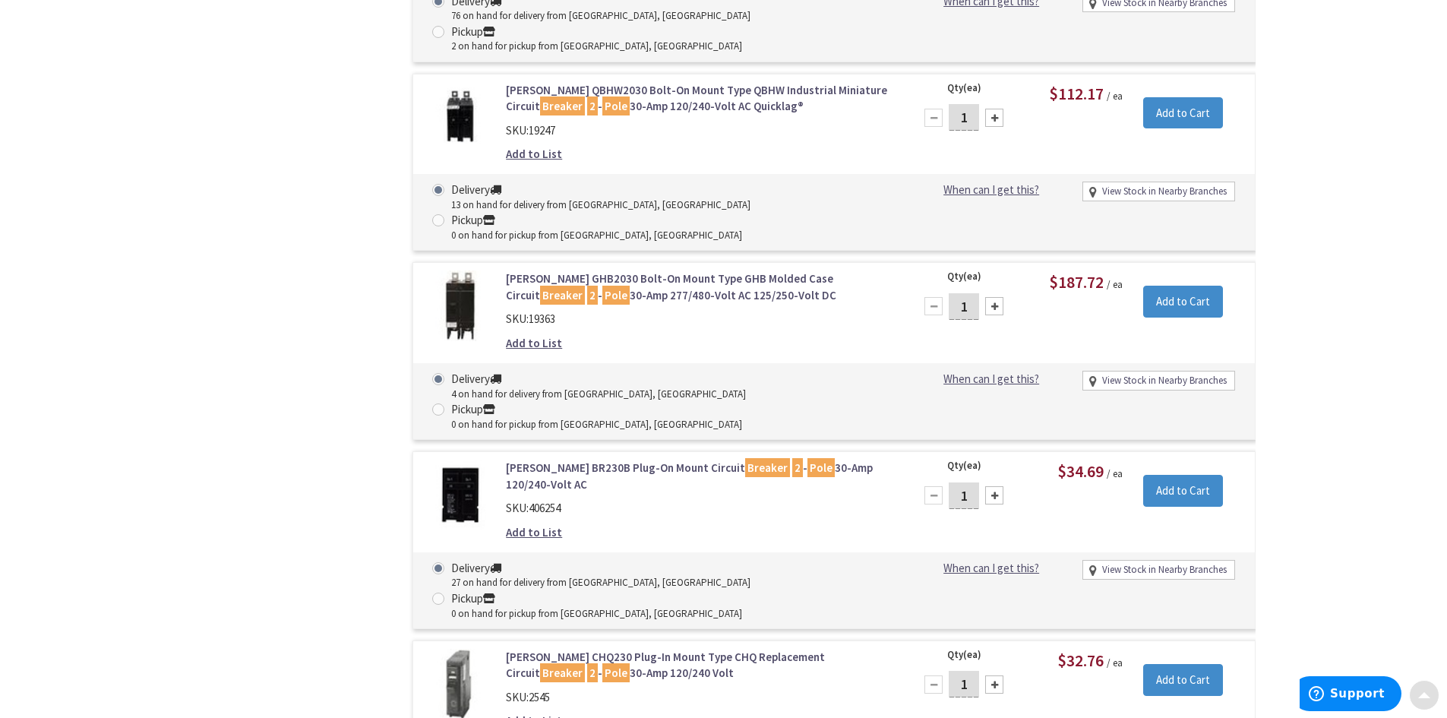
drag, startPoint x: 1335, startPoint y: 269, endPoint x: 1336, endPoint y: 475, distance: 205.9
